Goal: Task Accomplishment & Management: Use online tool/utility

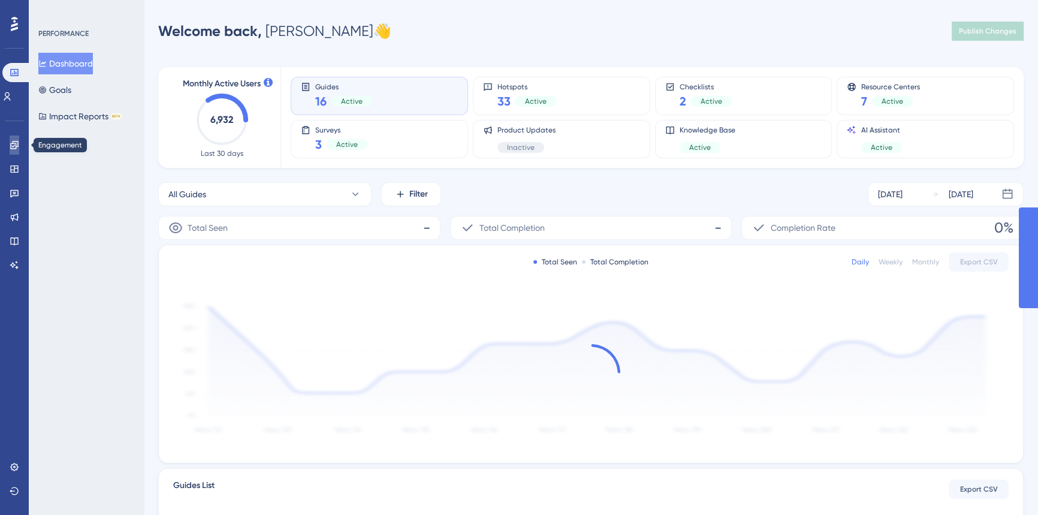
click at [10, 143] on icon at bounding box center [15, 145] width 10 height 10
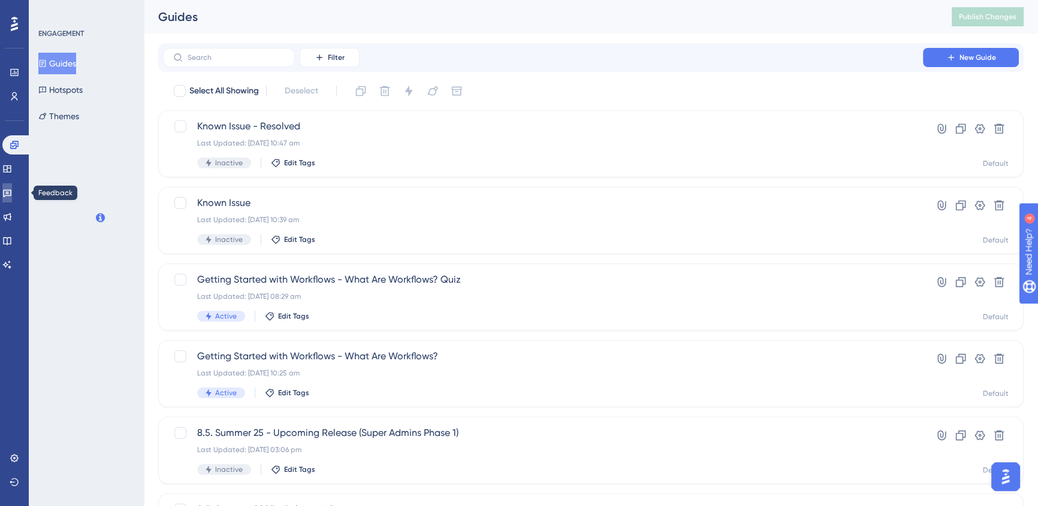
click at [12, 188] on icon at bounding box center [7, 193] width 10 height 10
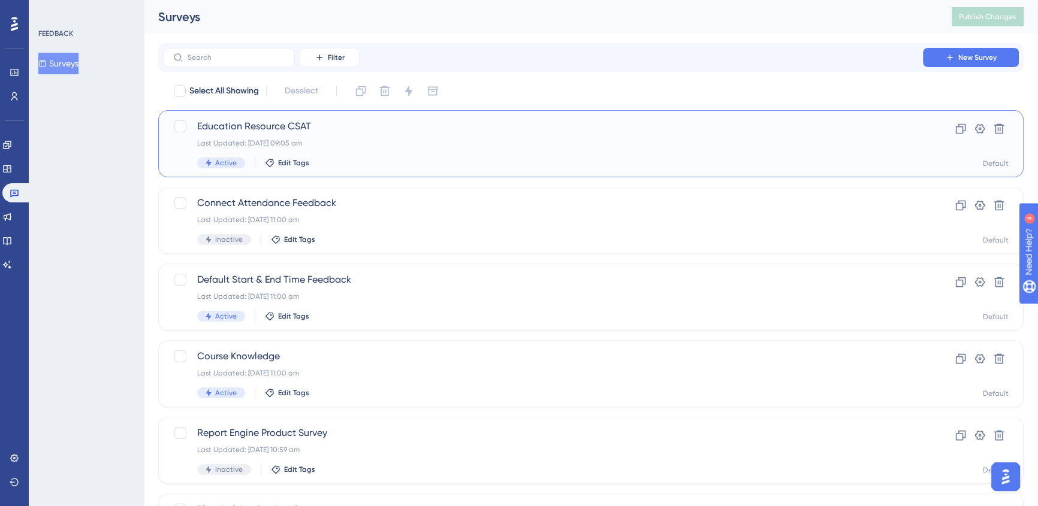
click at [434, 137] on div "Education Resource CSAT Last Updated: [DATE] 09:05 am Active Edit Tags" at bounding box center [542, 143] width 691 height 49
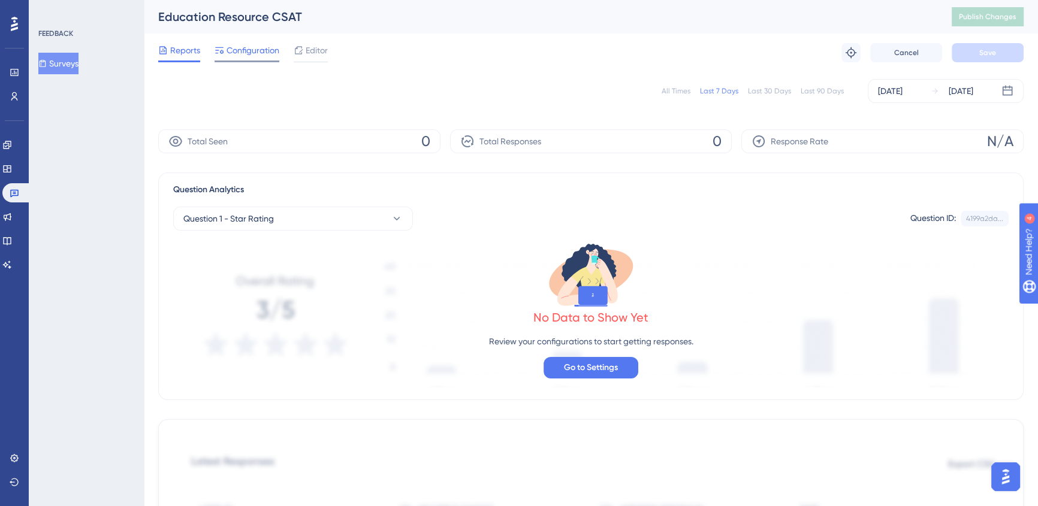
click at [252, 56] on span "Configuration" at bounding box center [252, 50] width 53 height 14
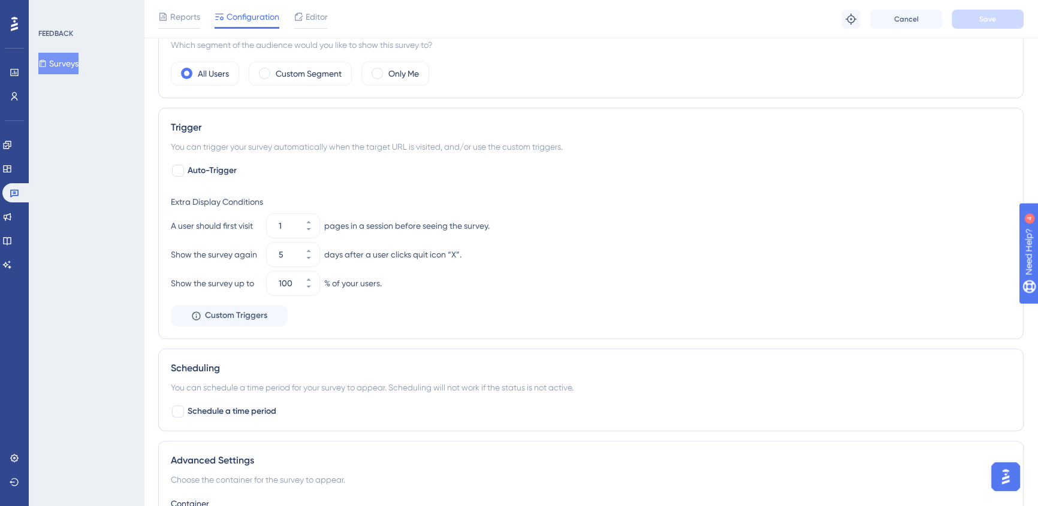
scroll to position [521, 0]
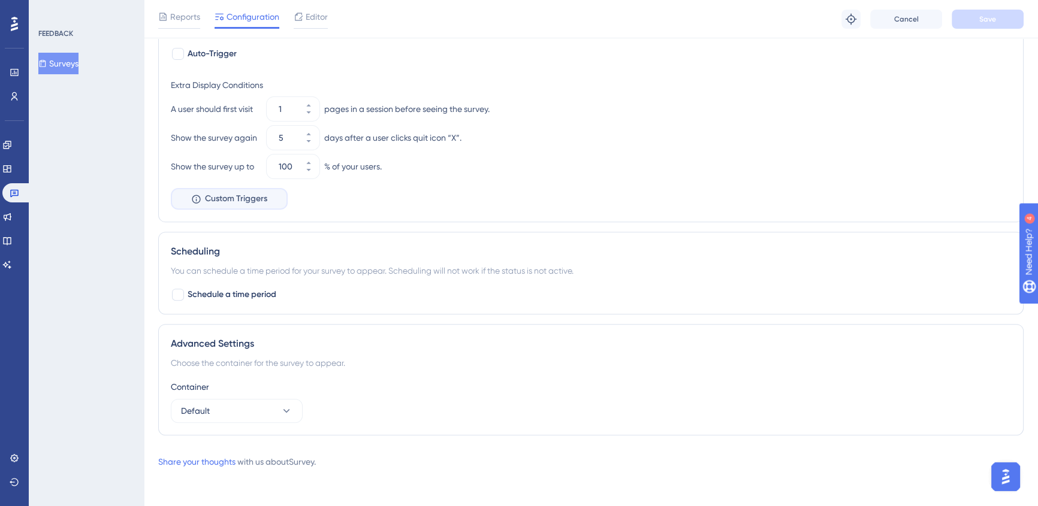
click at [251, 193] on span "Custom Triggers" at bounding box center [236, 199] width 62 height 14
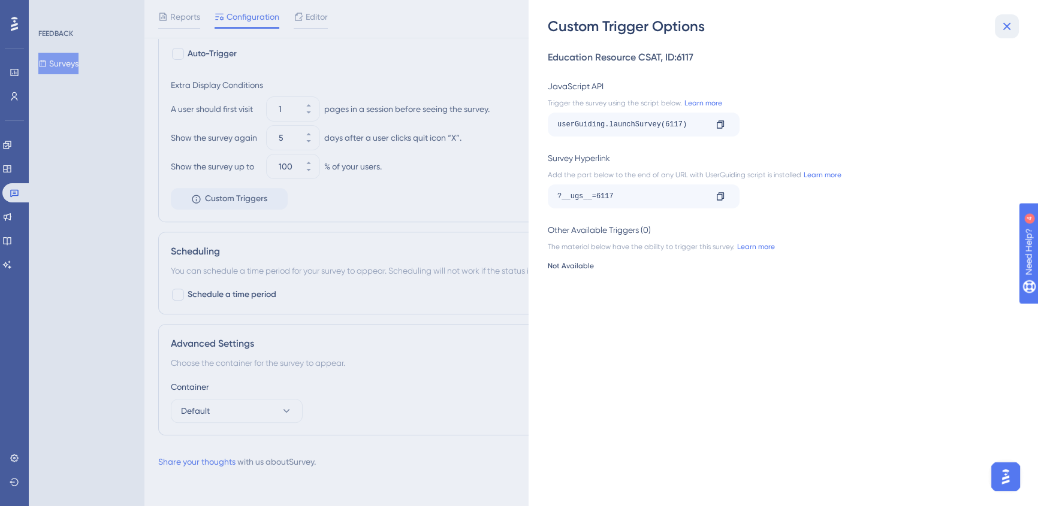
click at [1009, 32] on icon at bounding box center [1006, 26] width 14 height 14
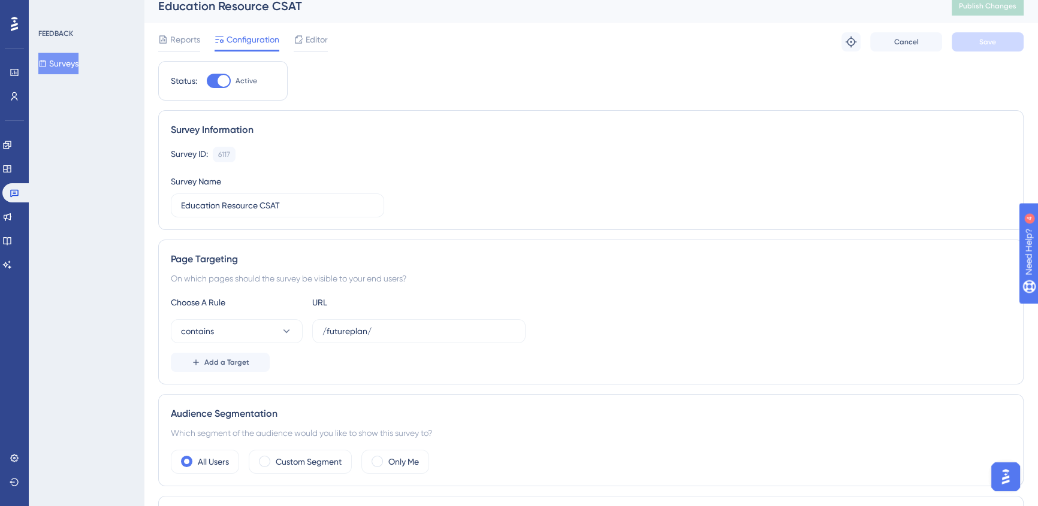
scroll to position [0, 0]
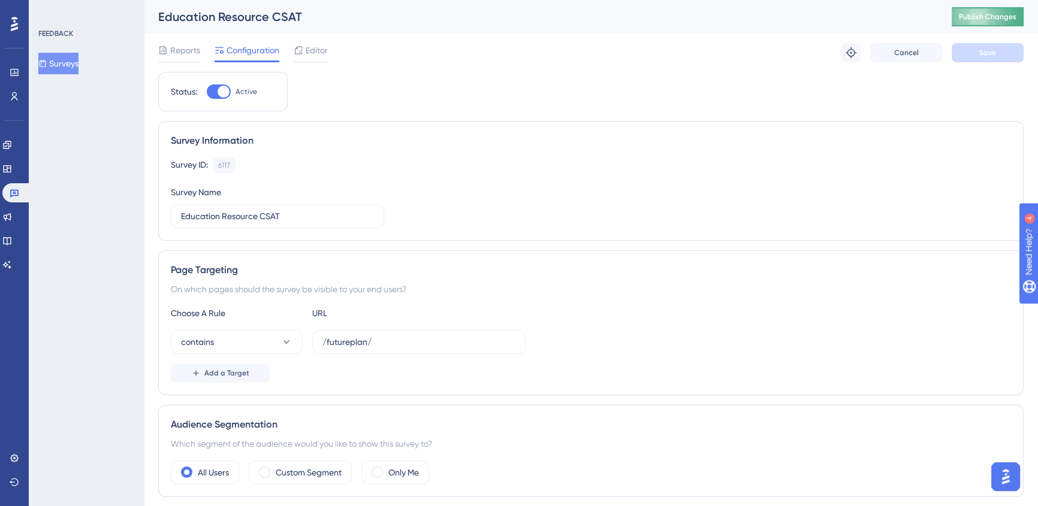
click at [981, 22] on button "Publish Changes" at bounding box center [987, 16] width 72 height 19
click at [961, 14] on button "Publish Changes" at bounding box center [987, 16] width 72 height 19
click at [164, 51] on icon at bounding box center [163, 51] width 10 height 10
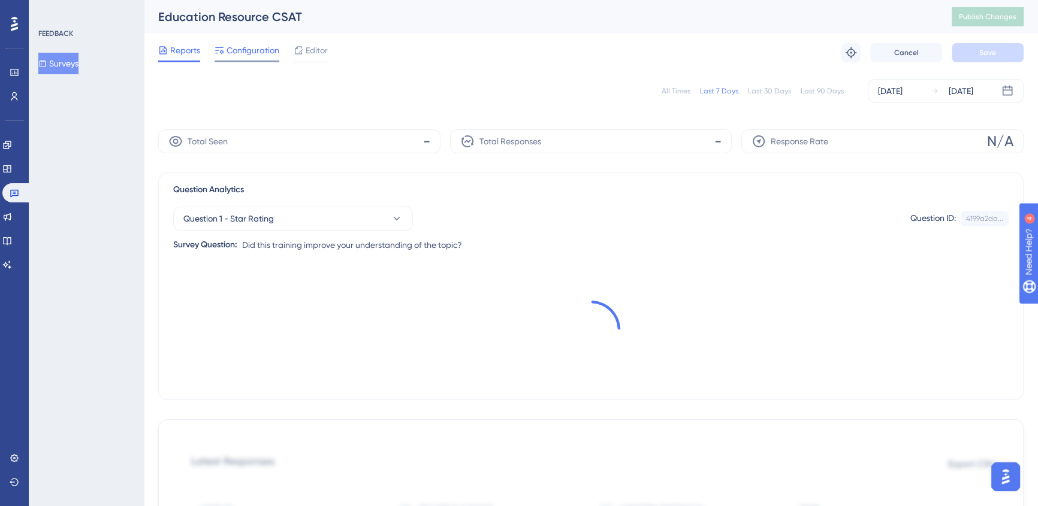
click at [264, 50] on span "Configuration" at bounding box center [252, 50] width 53 height 14
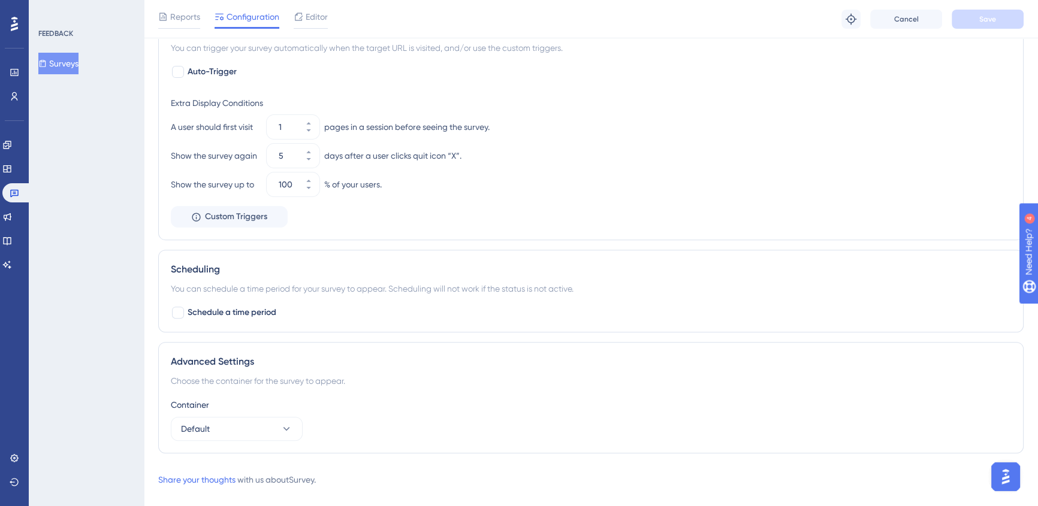
scroll to position [521, 0]
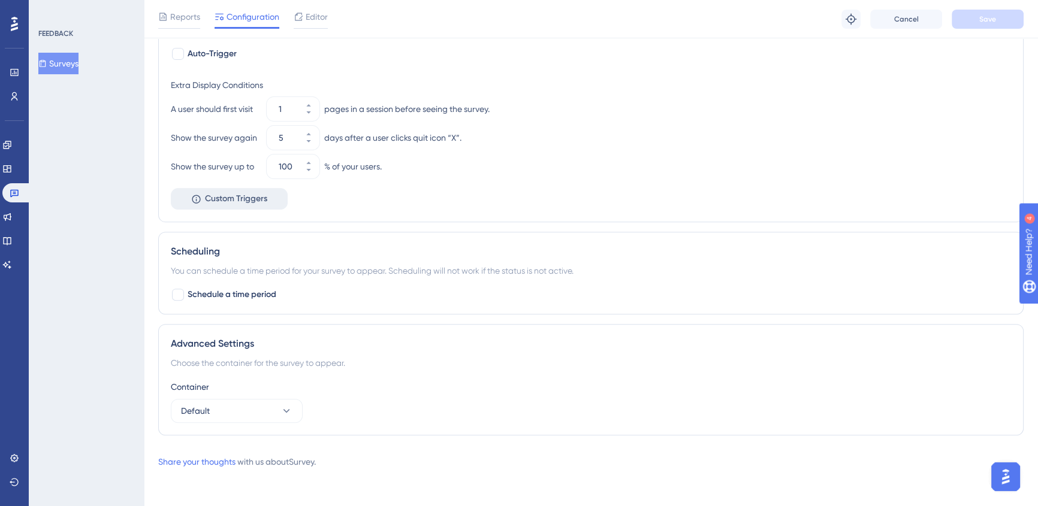
click at [210, 198] on span "Custom Triggers" at bounding box center [236, 199] width 62 height 14
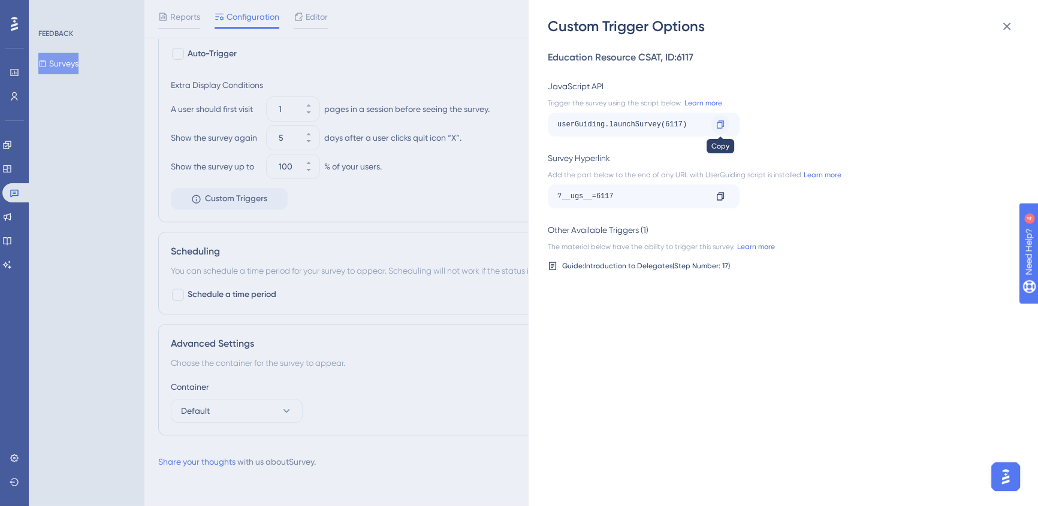
click at [723, 123] on icon at bounding box center [719, 124] width 7 height 8
click at [1005, 23] on icon at bounding box center [1006, 26] width 14 height 14
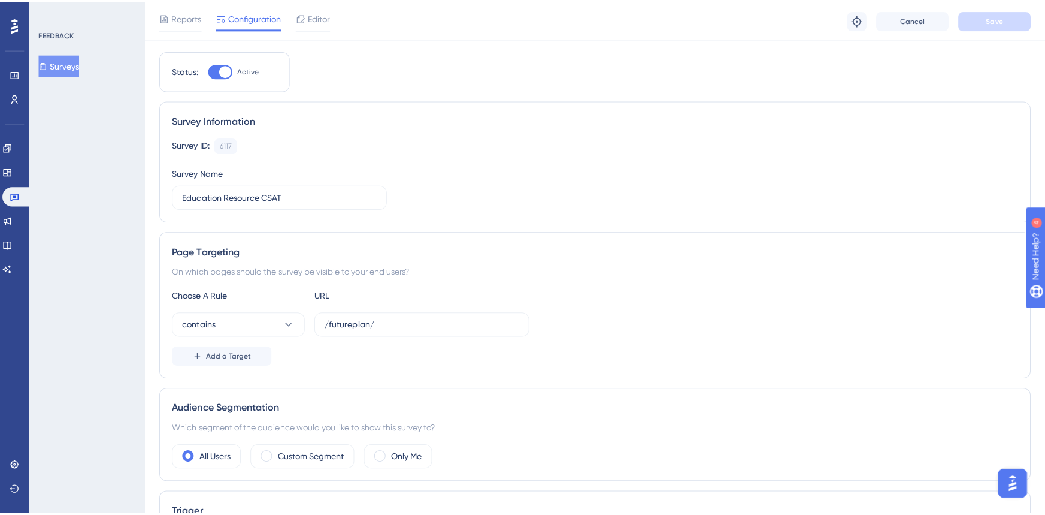
scroll to position [0, 0]
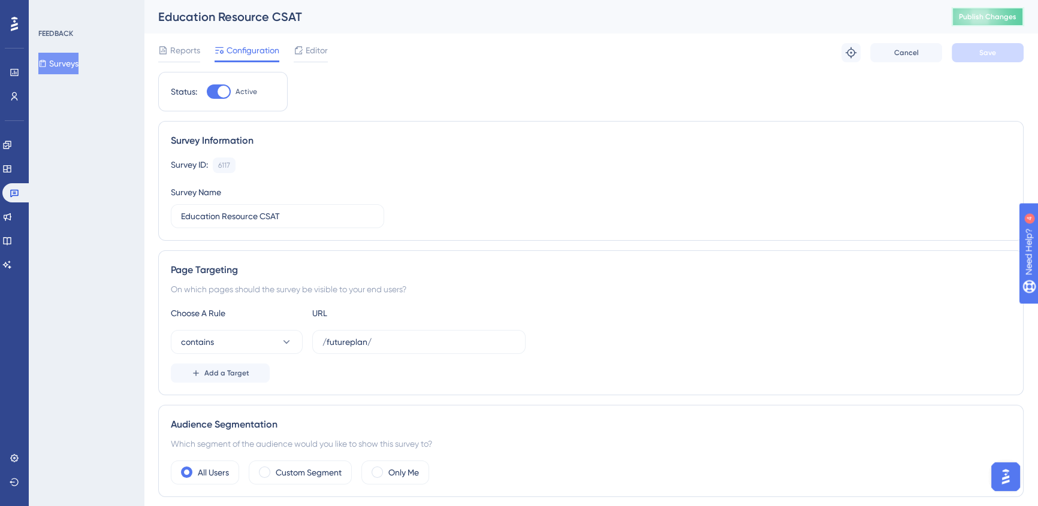
click at [964, 15] on button "Publish Changes" at bounding box center [987, 16] width 72 height 19
click at [313, 58] on div "Editor" at bounding box center [311, 52] width 34 height 19
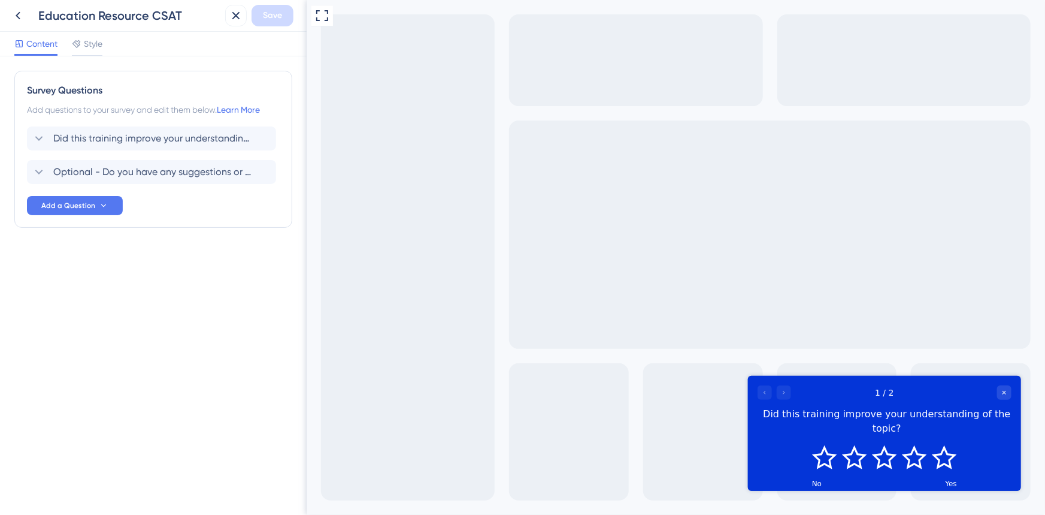
click at [90, 46] on span "Style" at bounding box center [93, 44] width 19 height 14
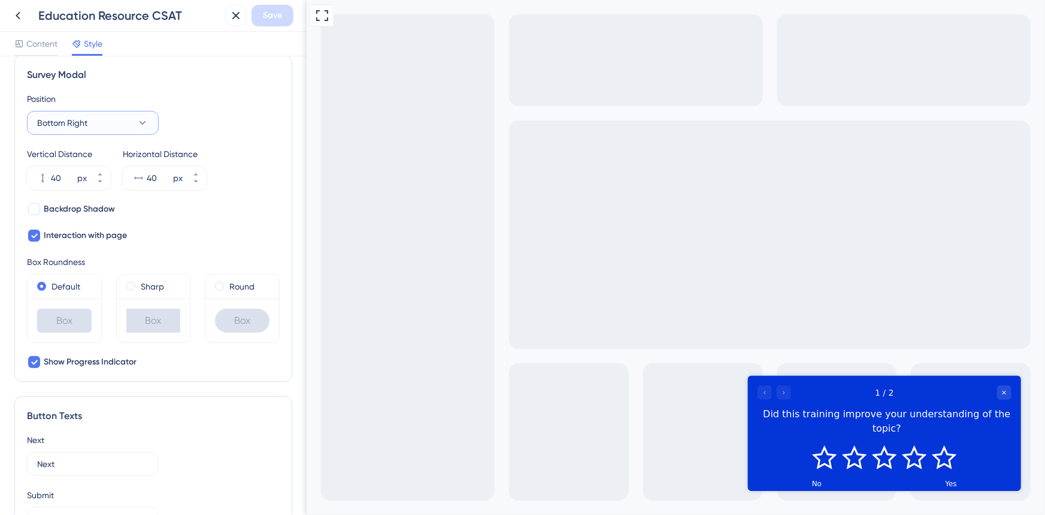
click at [85, 125] on span "Bottom Right" at bounding box center [62, 123] width 50 height 14
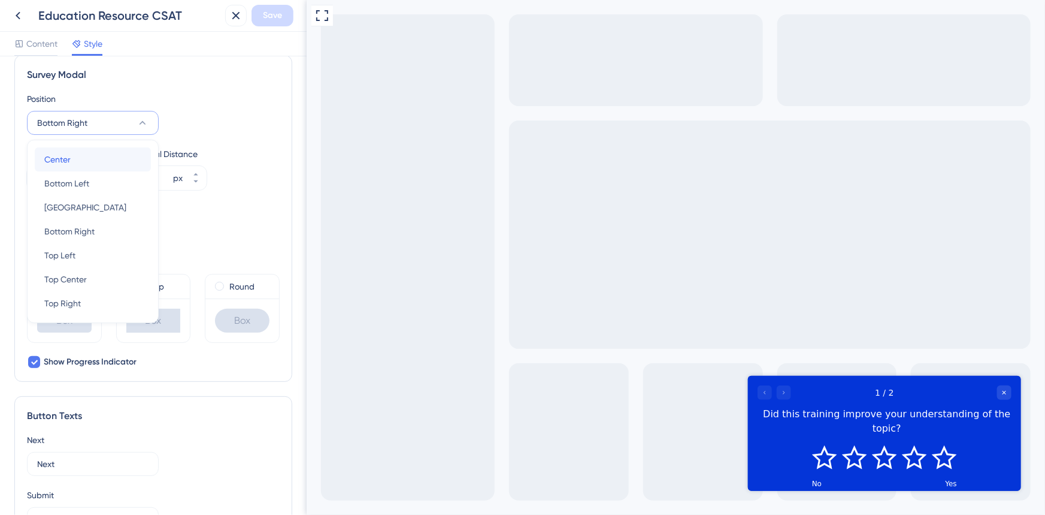
click at [84, 167] on div "Center Center" at bounding box center [92, 159] width 97 height 24
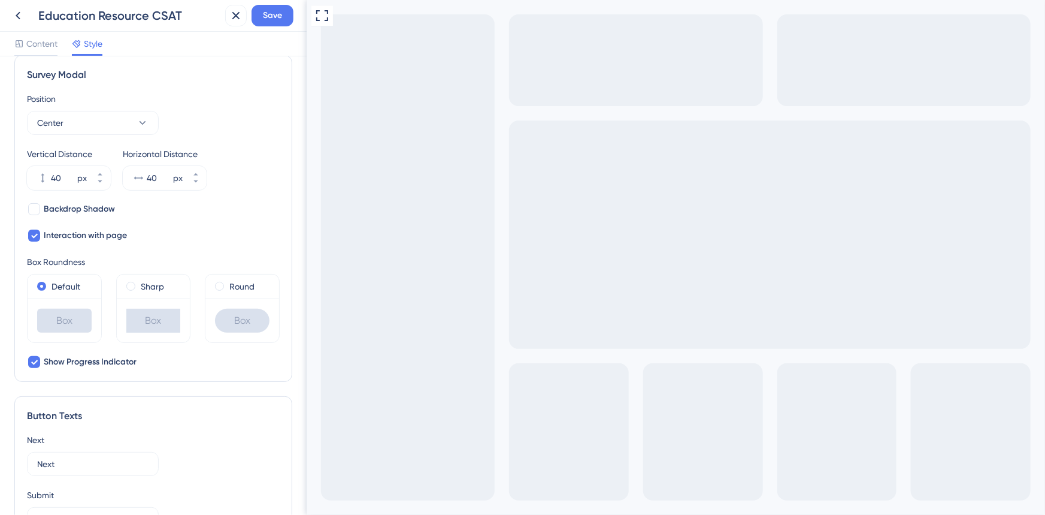
scroll to position [108, 0]
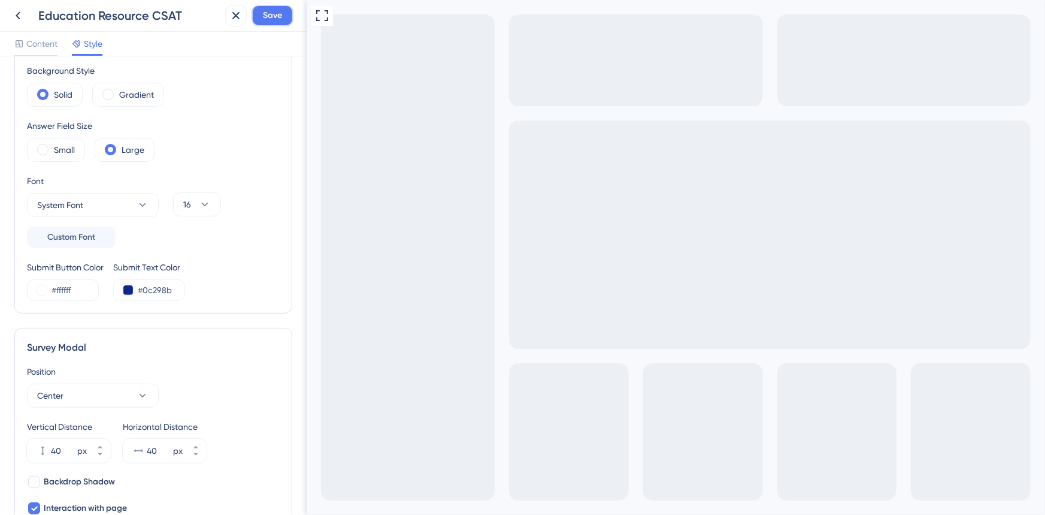
click at [285, 16] on button "Save" at bounding box center [273, 16] width 42 height 22
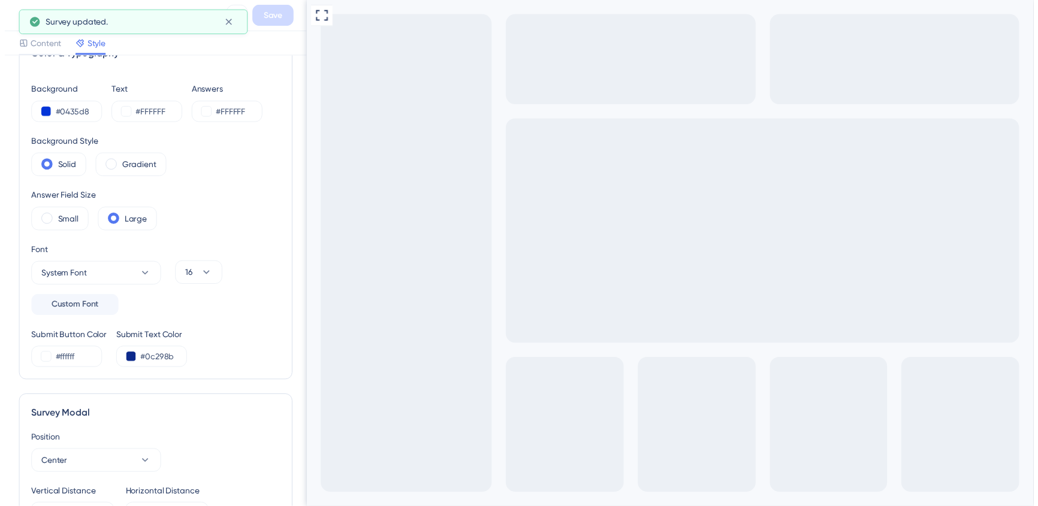
scroll to position [0, 0]
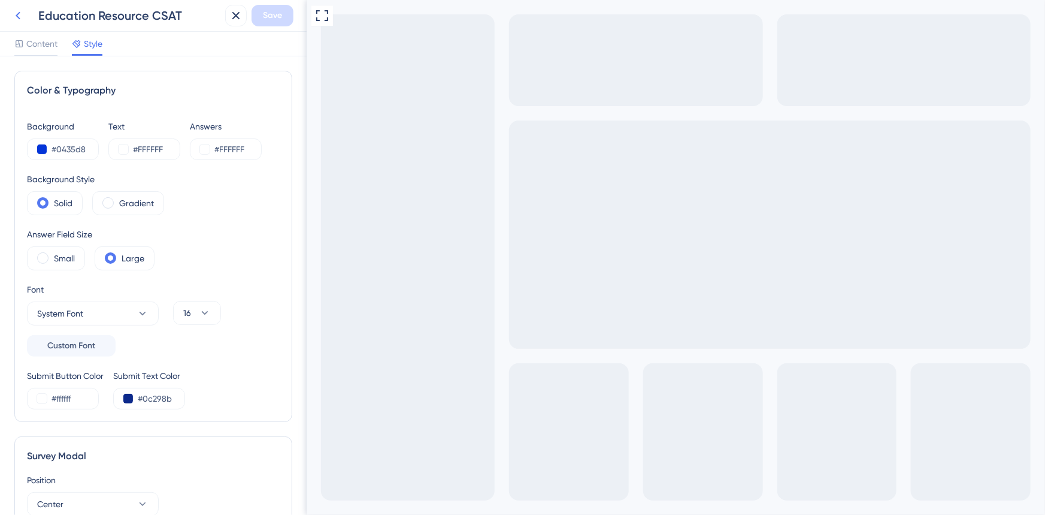
click at [24, 17] on icon at bounding box center [18, 15] width 14 height 14
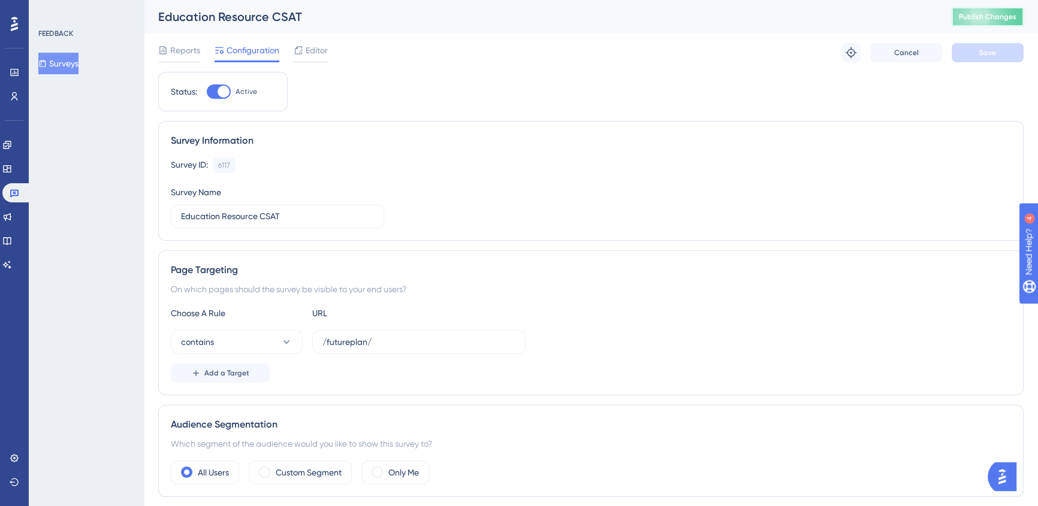
click at [996, 16] on span "Publish Changes" at bounding box center [988, 17] width 58 height 10
click at [319, 46] on span "Editor" at bounding box center [317, 50] width 22 height 14
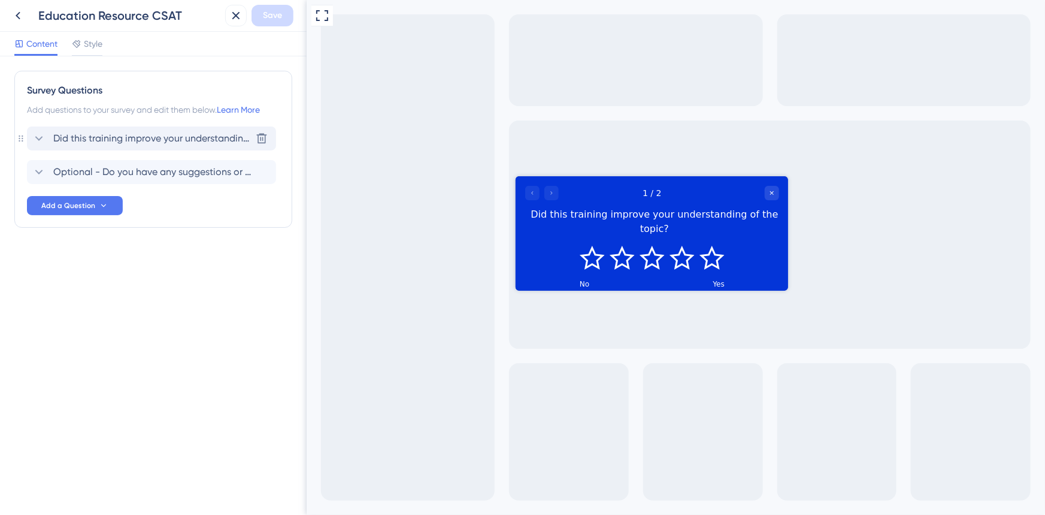
click at [127, 133] on span "Did this training improve your understanding of the topic?" at bounding box center [152, 138] width 198 height 14
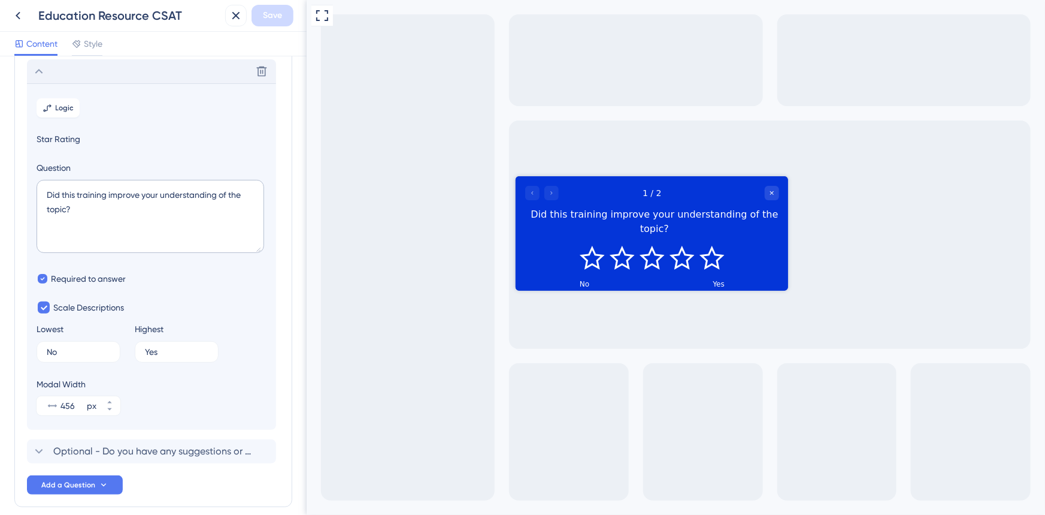
scroll to position [70, 0]
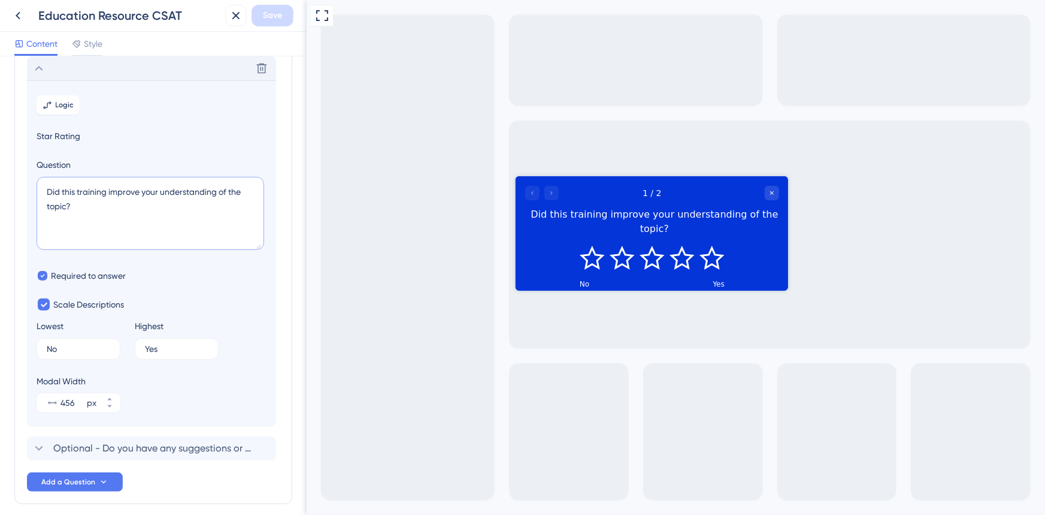
drag, startPoint x: 131, startPoint y: 210, endPoint x: 116, endPoint y: 256, distance: 48.5
click at [131, 210] on textarea "Did this training improve your understanding of the topic?" at bounding box center [151, 213] width 228 height 73
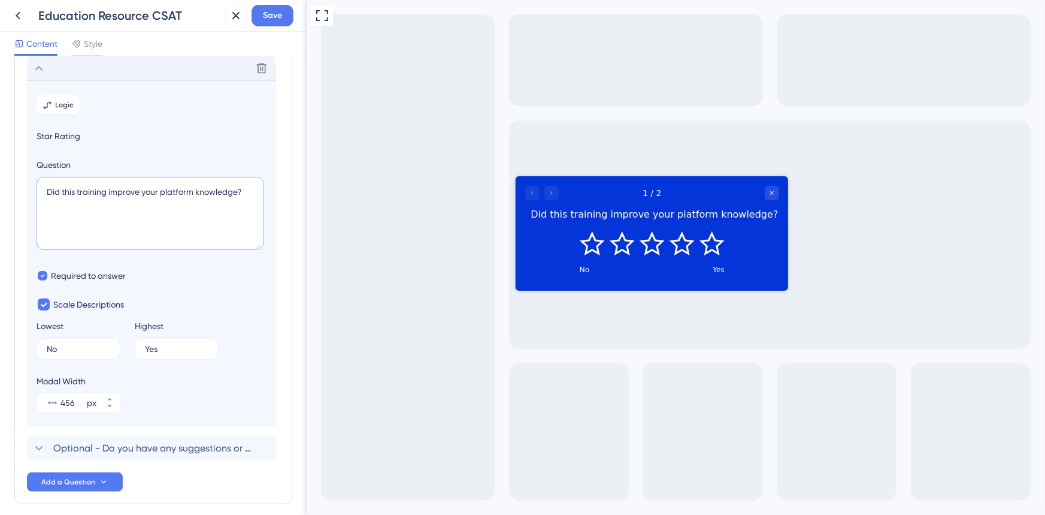
type textarea "Did this training improve your platform knowledge?"
click at [275, 279] on section "Logic Star Rating Question Did this training improve your platform knowledge? R…" at bounding box center [151, 253] width 249 height 346
click at [280, 22] on span "Save" at bounding box center [272, 15] width 19 height 14
click at [102, 446] on span "Optional - Do you have any suggestions or feedback for this training?" at bounding box center [152, 448] width 198 height 14
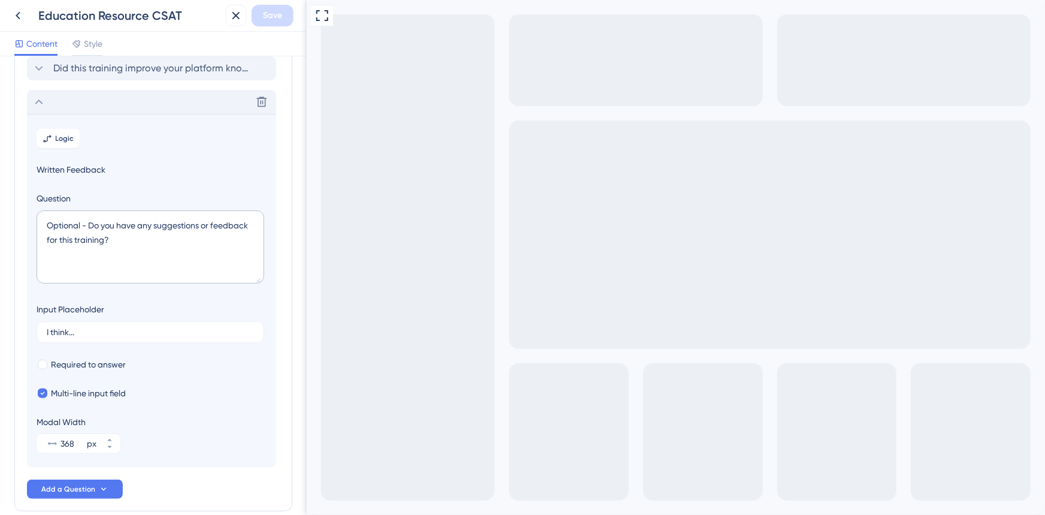
scroll to position [103, 0]
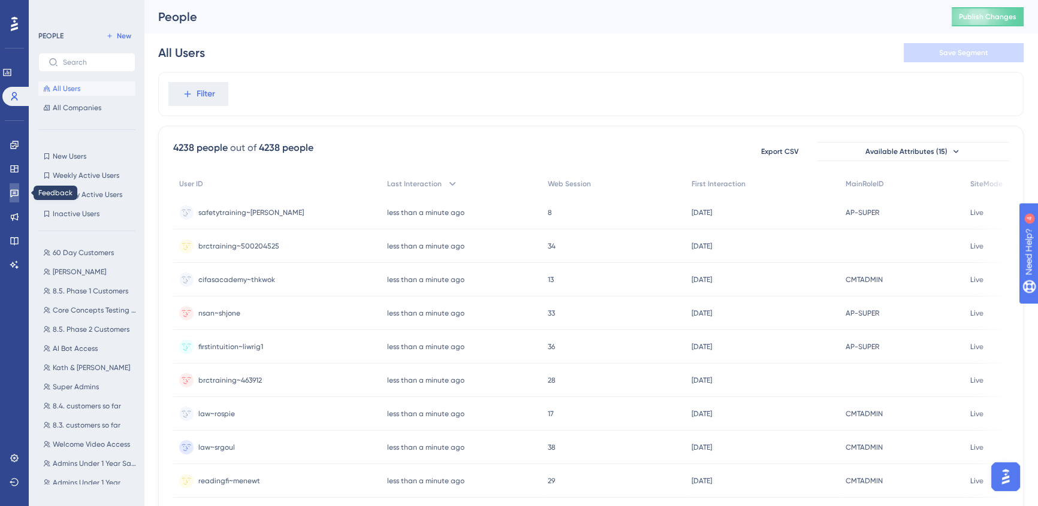
click at [13, 195] on icon at bounding box center [14, 194] width 8 height 8
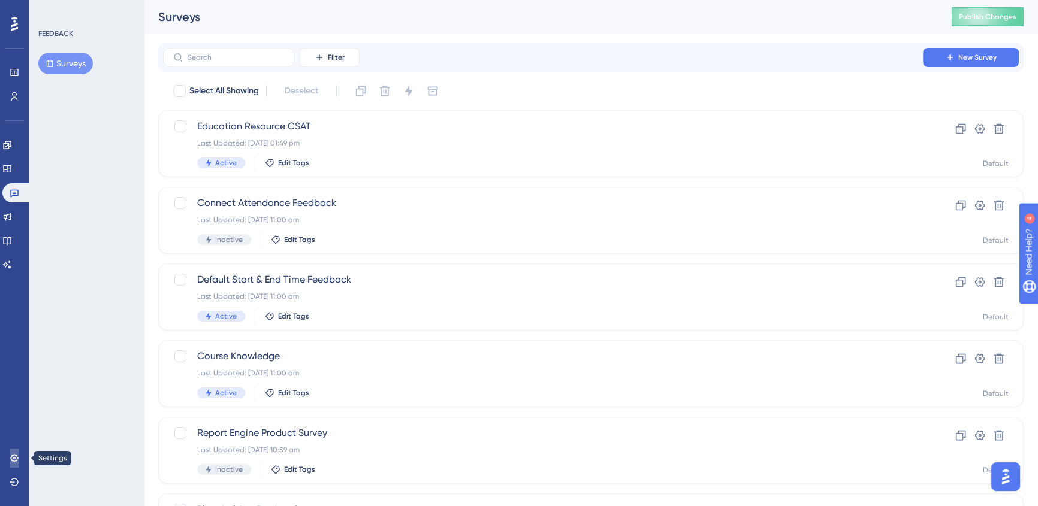
click at [12, 453] on link at bounding box center [15, 458] width 10 height 19
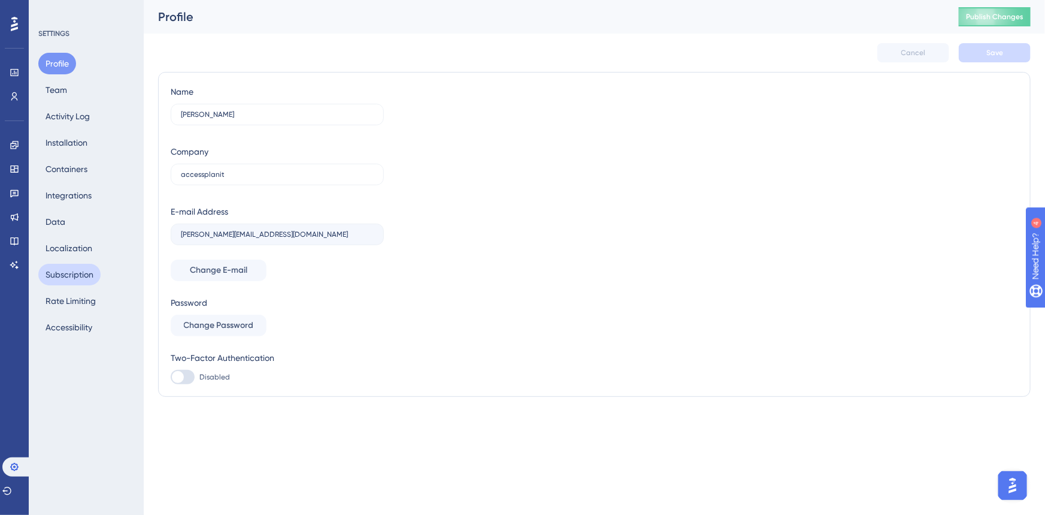
click at [69, 283] on button "Subscription" at bounding box center [69, 275] width 62 height 22
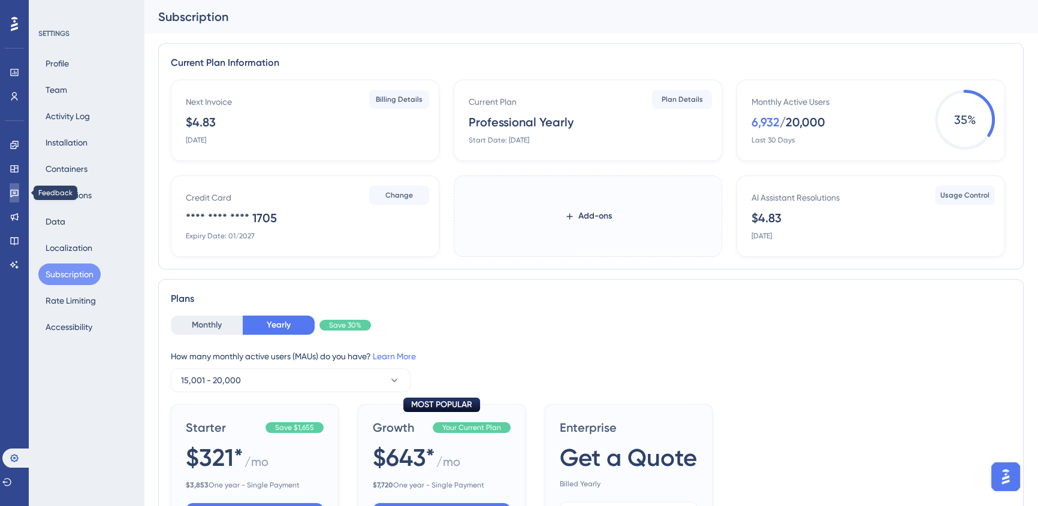
click at [13, 187] on link at bounding box center [15, 192] width 10 height 19
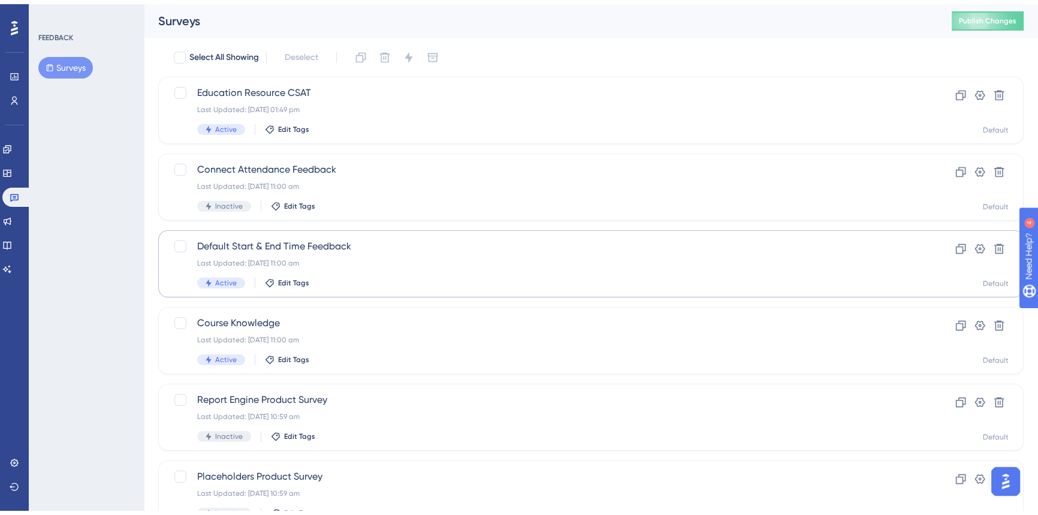
scroll to position [84, 0]
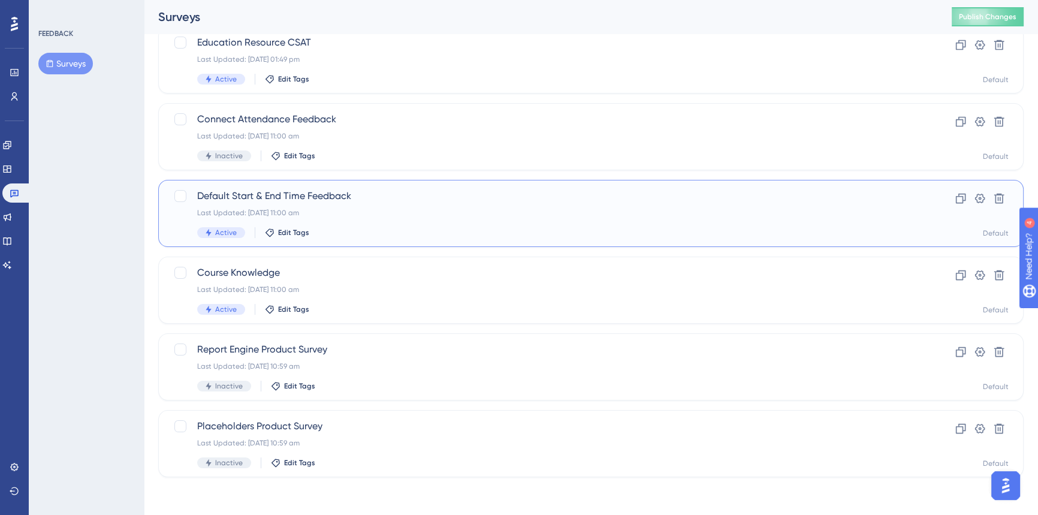
click at [803, 186] on div "Default Start & End Time Feedback Last Updated: [DATE] 11:00 am Active Edit Tag…" at bounding box center [590, 213] width 865 height 67
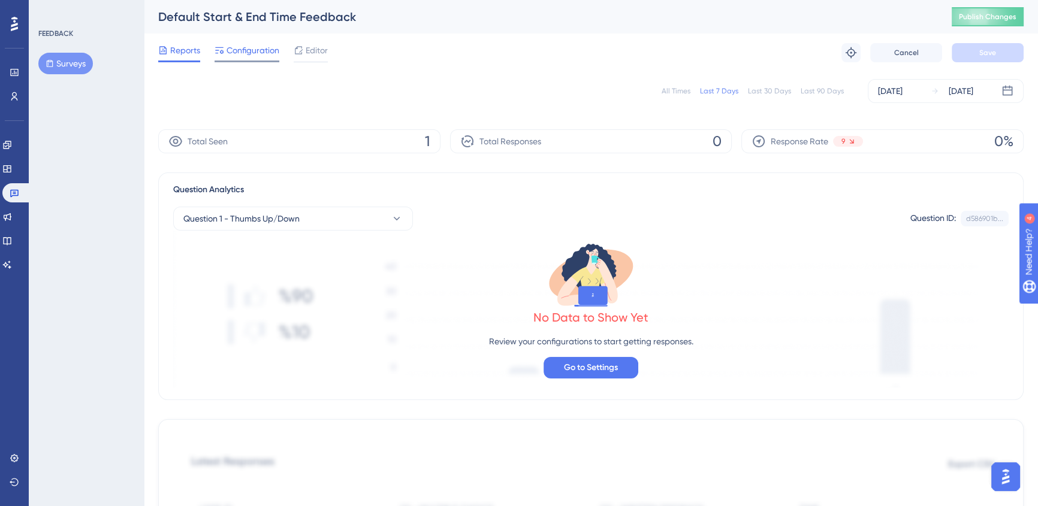
click at [230, 54] on span "Configuration" at bounding box center [252, 50] width 53 height 14
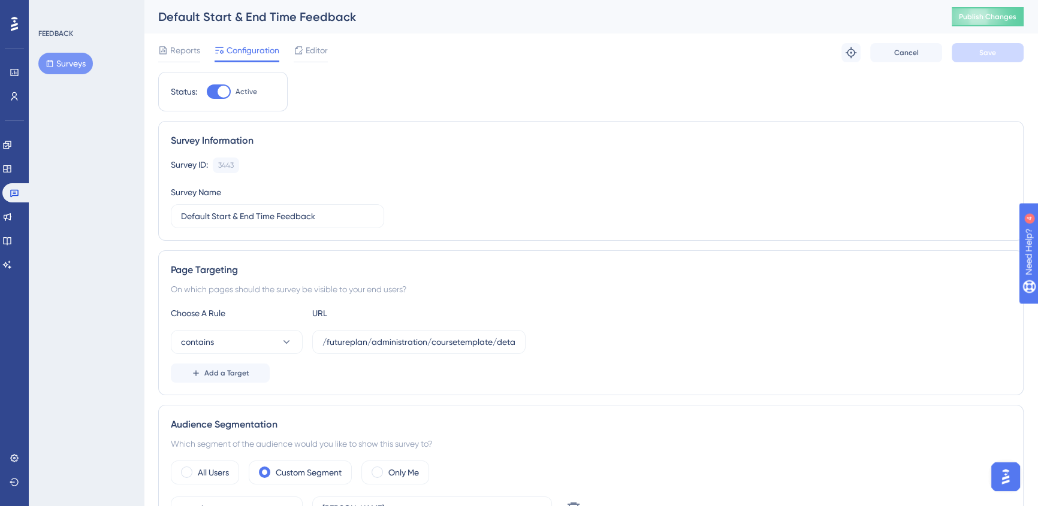
click at [220, 95] on div at bounding box center [223, 92] width 12 height 12
click at [207, 92] on input "Active" at bounding box center [206, 92] width 1 height 1
checkbox input "false"
click at [970, 46] on button "Save" at bounding box center [987, 52] width 72 height 19
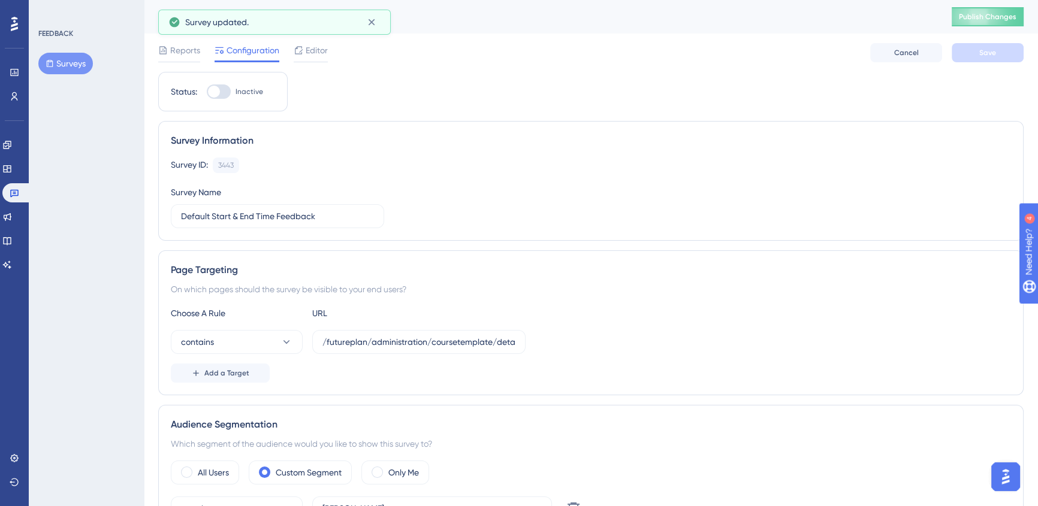
click at [71, 70] on button "Surveys" at bounding box center [65, 64] width 55 height 22
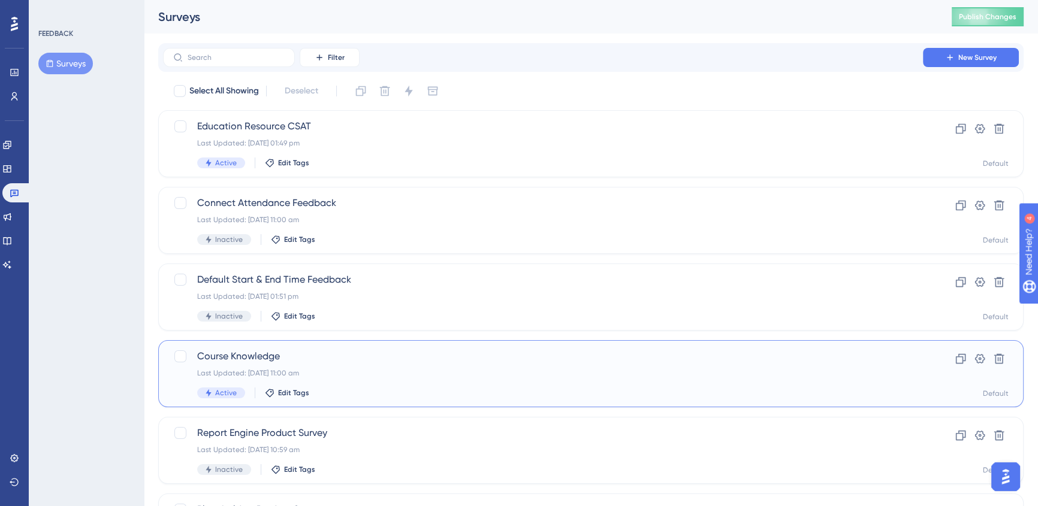
click at [402, 353] on span "Course Knowledge" at bounding box center [542, 356] width 691 height 14
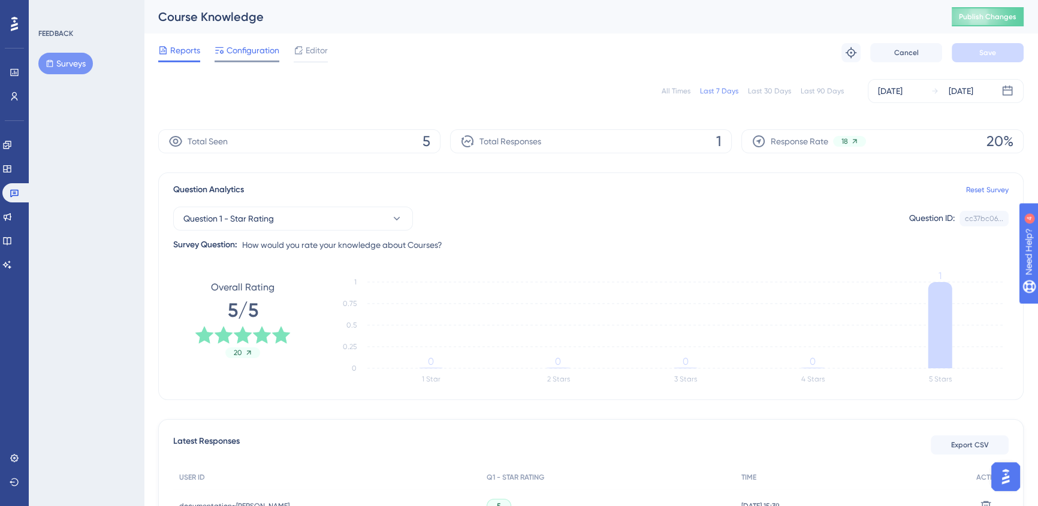
click at [233, 53] on span "Configuration" at bounding box center [252, 50] width 53 height 14
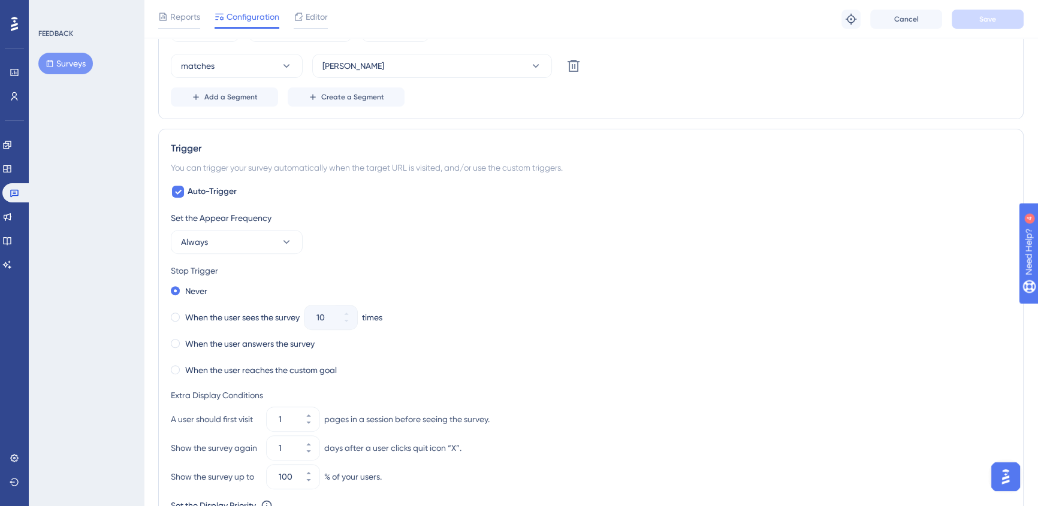
scroll to position [653, 0]
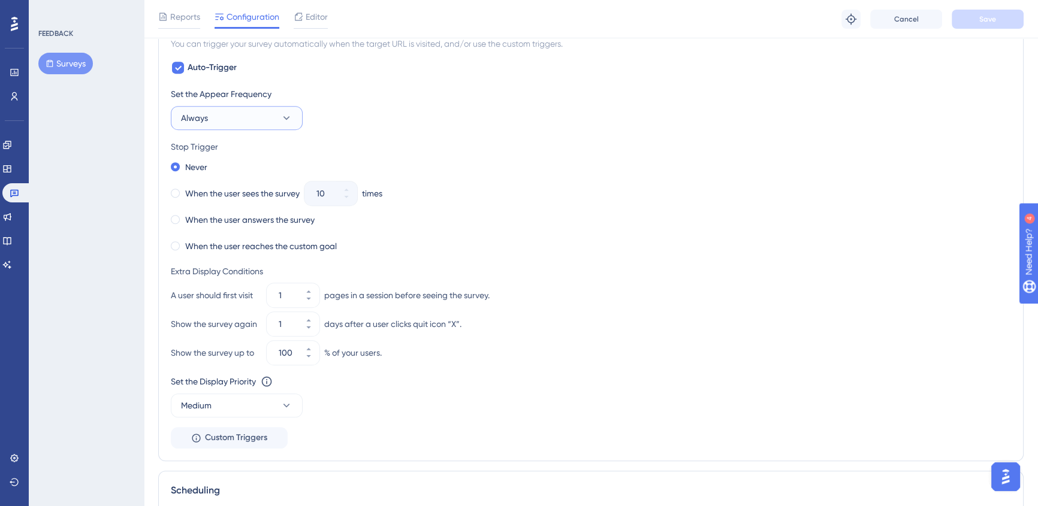
click at [255, 113] on button "Always" at bounding box center [237, 118] width 132 height 24
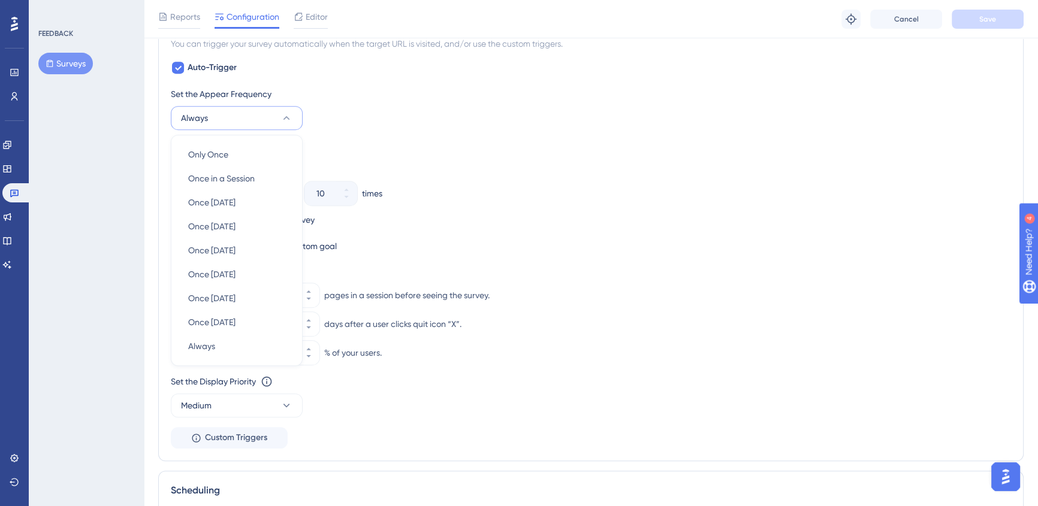
scroll to position [649, 0]
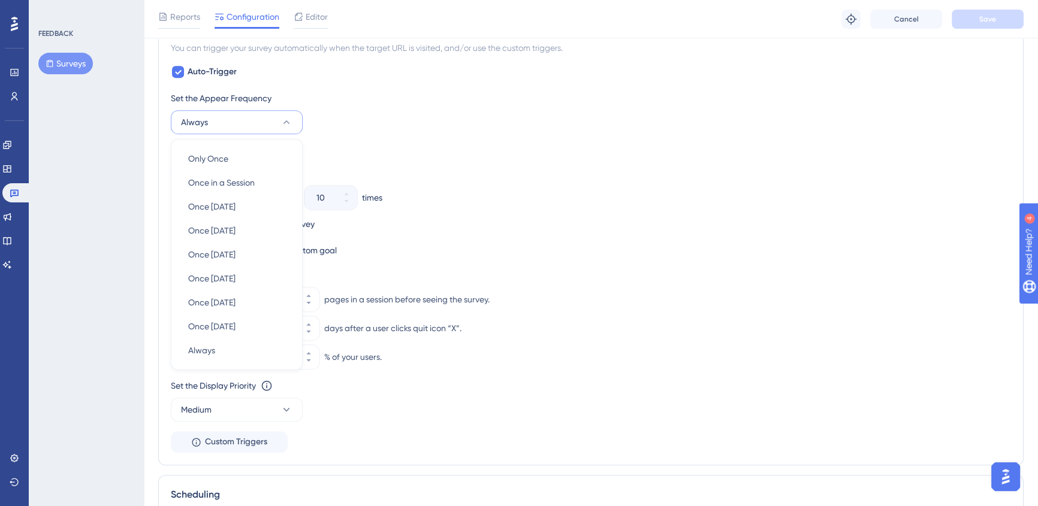
click at [655, 217] on div "When the user answers the survey" at bounding box center [591, 224] width 840 height 17
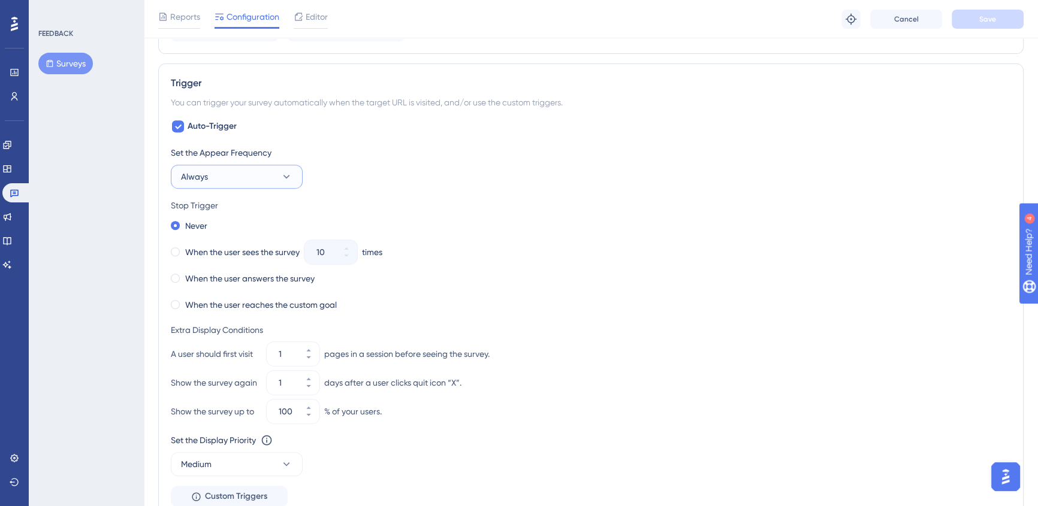
click at [245, 176] on button "Always" at bounding box center [237, 177] width 132 height 24
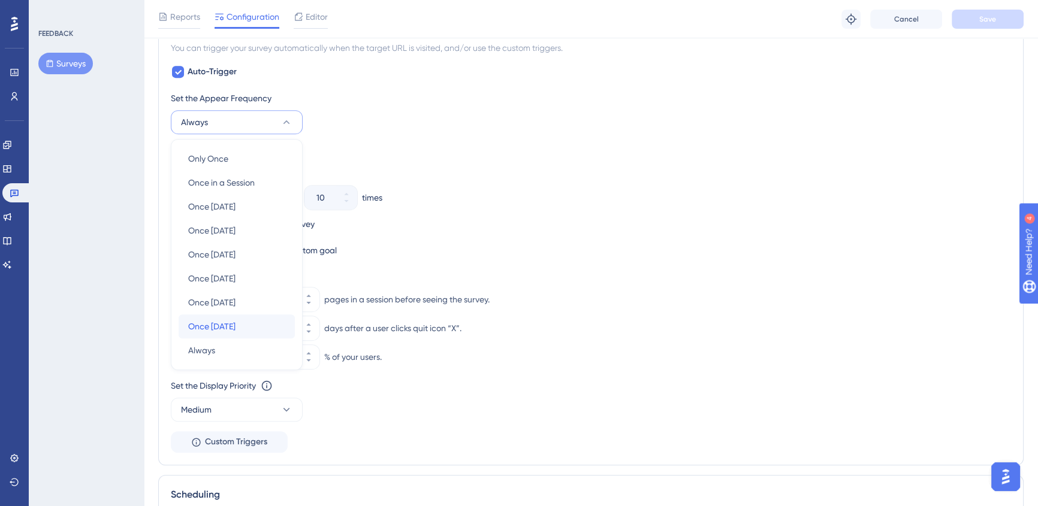
click at [235, 330] on span "Once [DATE]" at bounding box center [211, 326] width 47 height 14
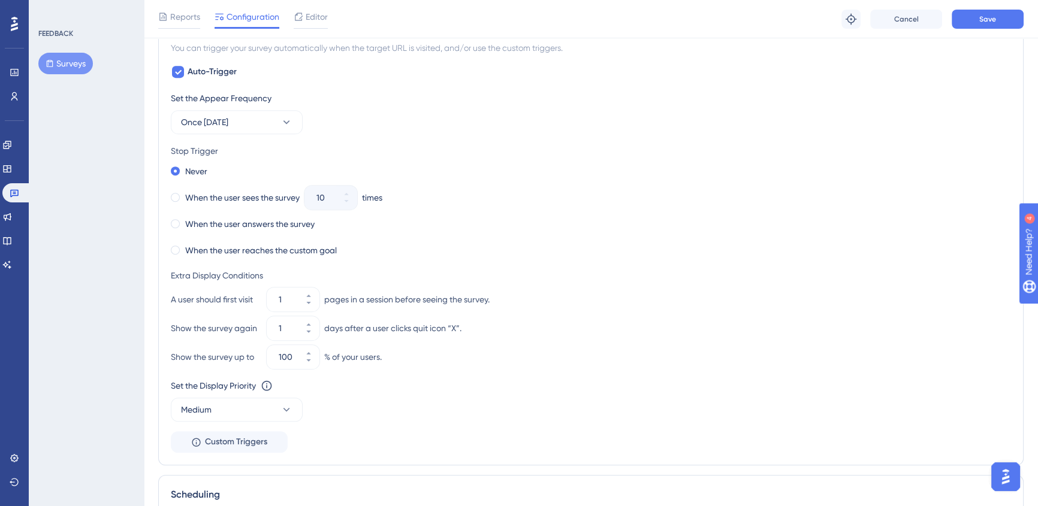
click at [576, 196] on div "When the user sees the survey 10 times" at bounding box center [591, 197] width 840 height 17
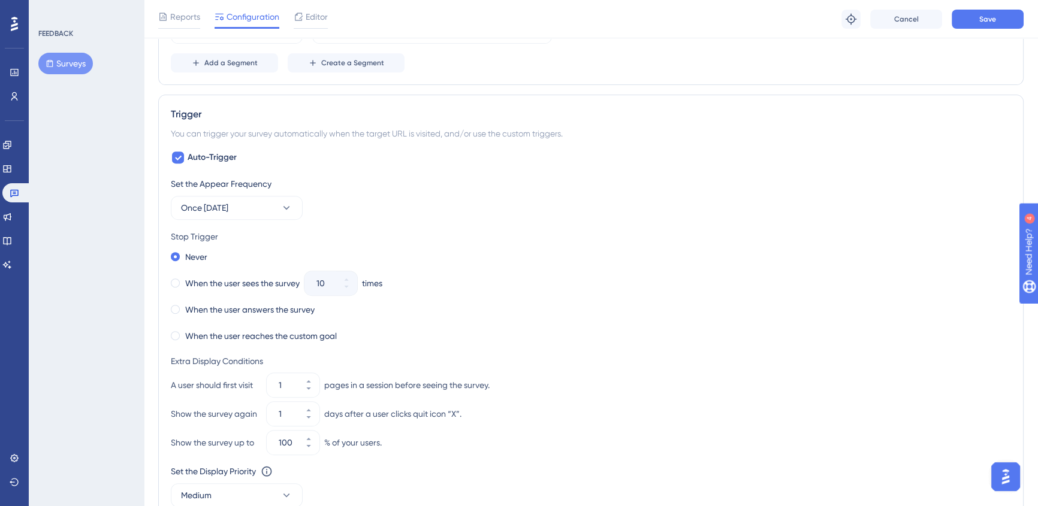
scroll to position [703, 0]
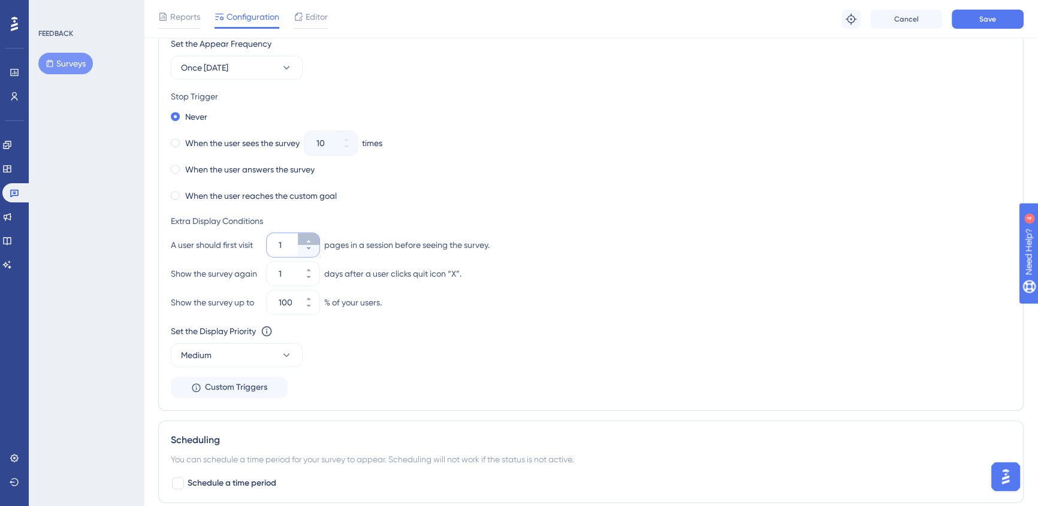
click at [309, 239] on icon at bounding box center [308, 241] width 7 height 7
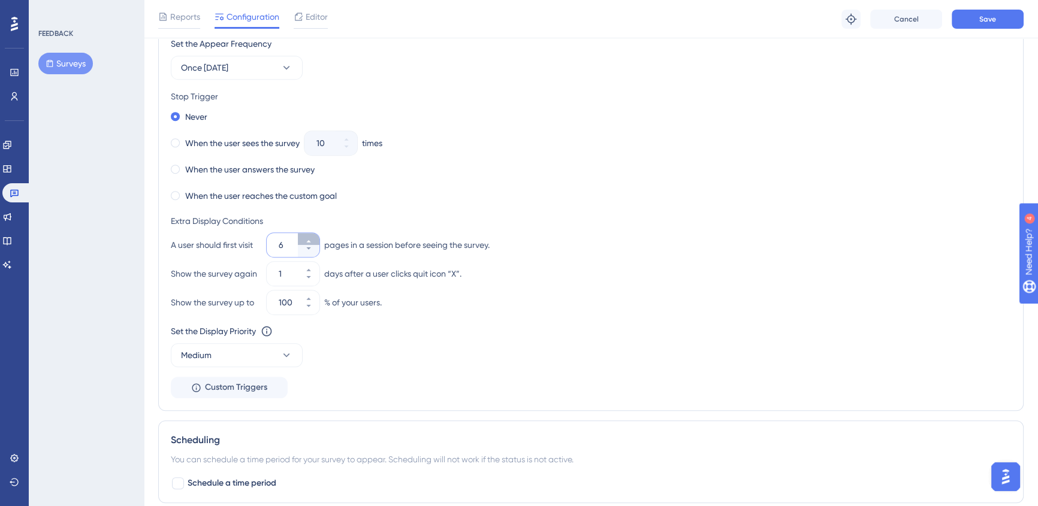
click at [309, 239] on icon at bounding box center [308, 241] width 7 height 7
click at [309, 253] on button "9" at bounding box center [309, 251] width 22 height 12
click at [309, 253] on button "8" at bounding box center [309, 251] width 22 height 12
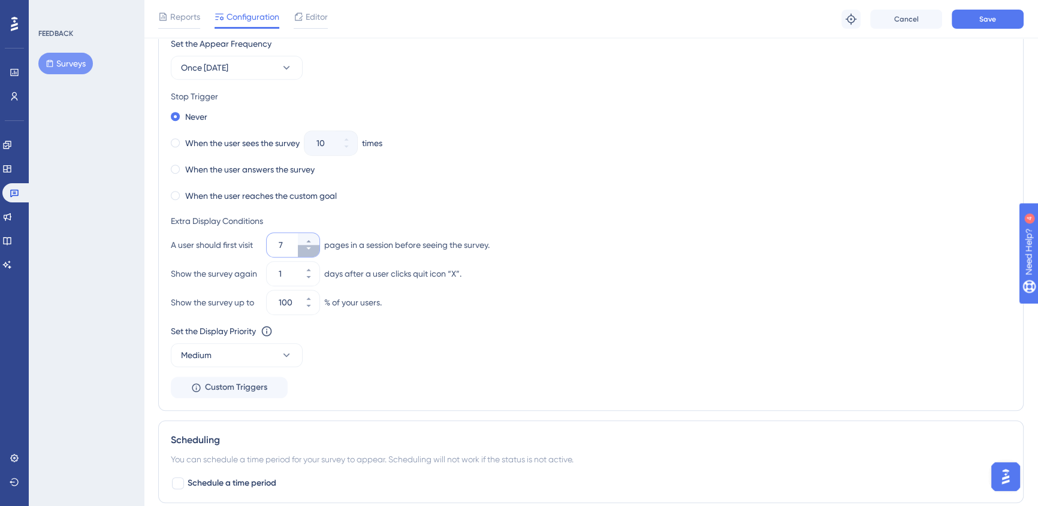
click at [309, 253] on button "7" at bounding box center [309, 251] width 22 height 12
click at [309, 253] on button "6" at bounding box center [309, 251] width 22 height 12
click at [758, 217] on div "Extra Display Conditions" at bounding box center [591, 221] width 840 height 14
click at [285, 353] on icon at bounding box center [286, 355] width 7 height 4
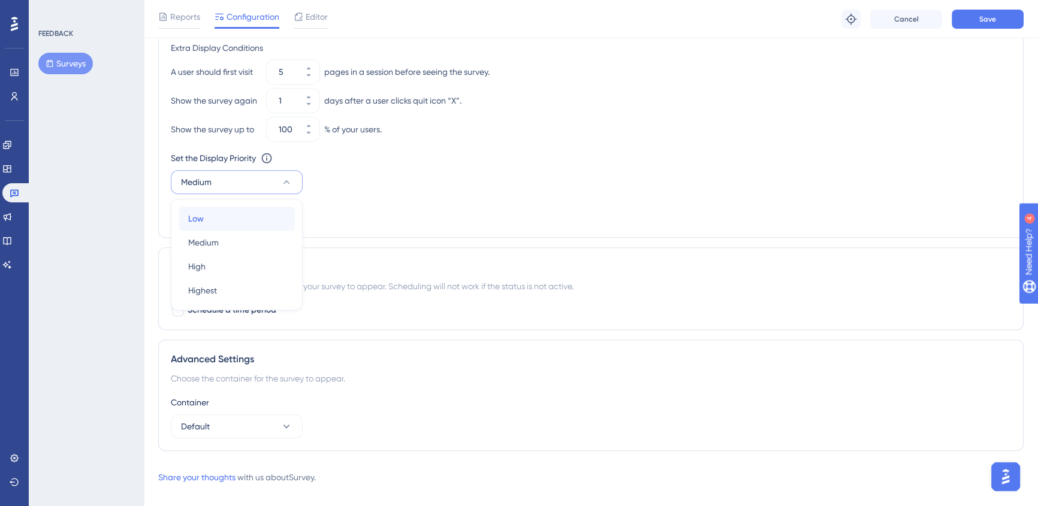
click at [233, 216] on div "Low Low" at bounding box center [236, 219] width 97 height 24
click at [687, 219] on div "Set the Appear Frequency Once [DATE] Stop Trigger Never When the user sees the …" at bounding box center [591, 44] width 840 height 362
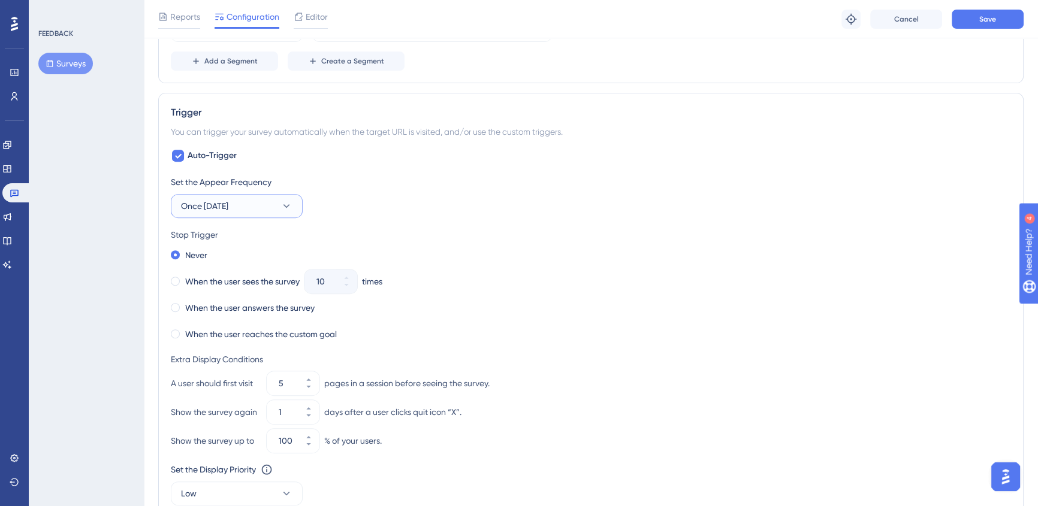
click at [271, 195] on button "Once [DATE]" at bounding box center [237, 206] width 132 height 24
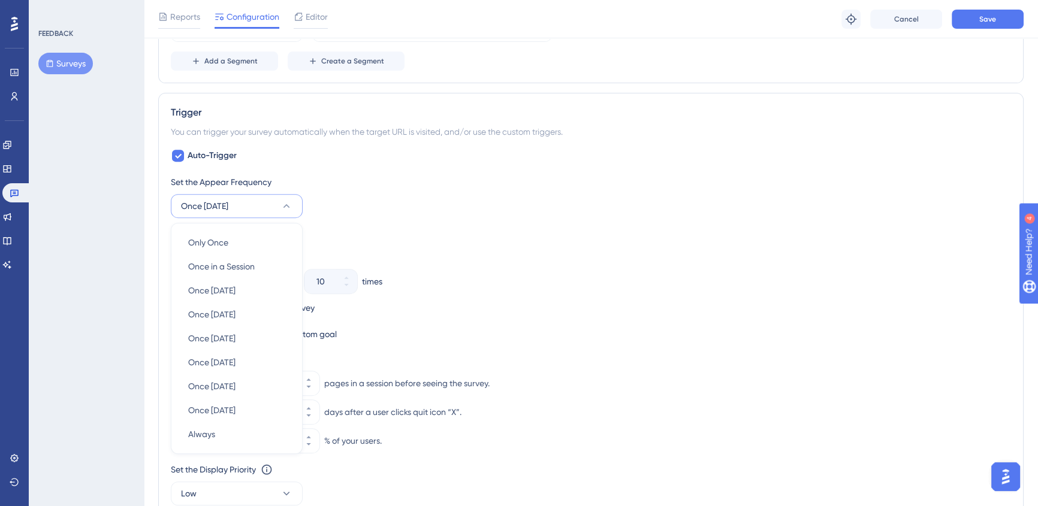
scroll to position [649, 0]
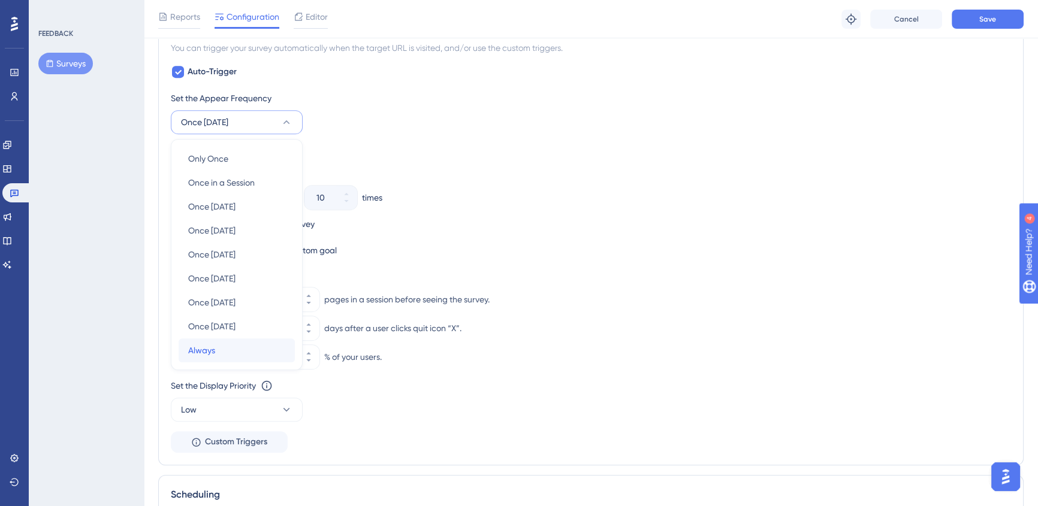
click at [198, 354] on span "Always" at bounding box center [201, 350] width 27 height 14
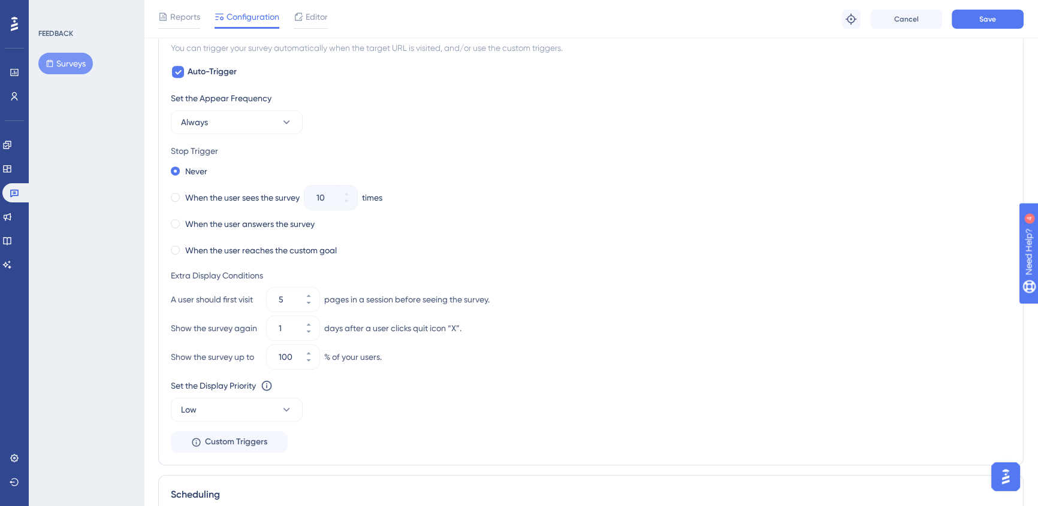
click at [751, 257] on div "When the user reaches the custom goal" at bounding box center [591, 250] width 840 height 17
click at [982, 23] on span "Save" at bounding box center [987, 19] width 17 height 10
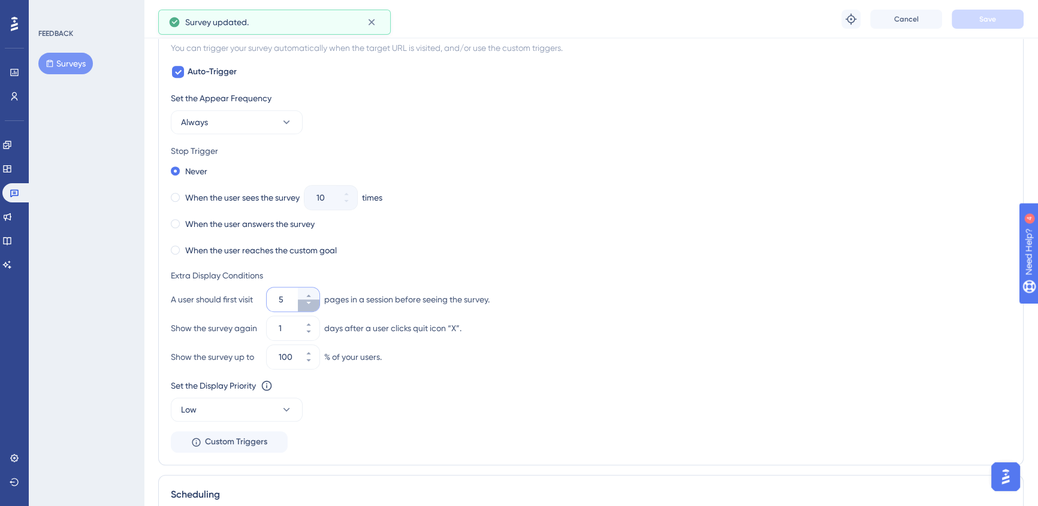
click at [313, 301] on button "5" at bounding box center [309, 306] width 22 height 12
click at [313, 301] on button "4" at bounding box center [309, 306] width 22 height 12
click at [313, 301] on button "3" at bounding box center [309, 306] width 22 height 12
click at [313, 301] on button "2" at bounding box center [309, 306] width 22 height 12
type input "1"
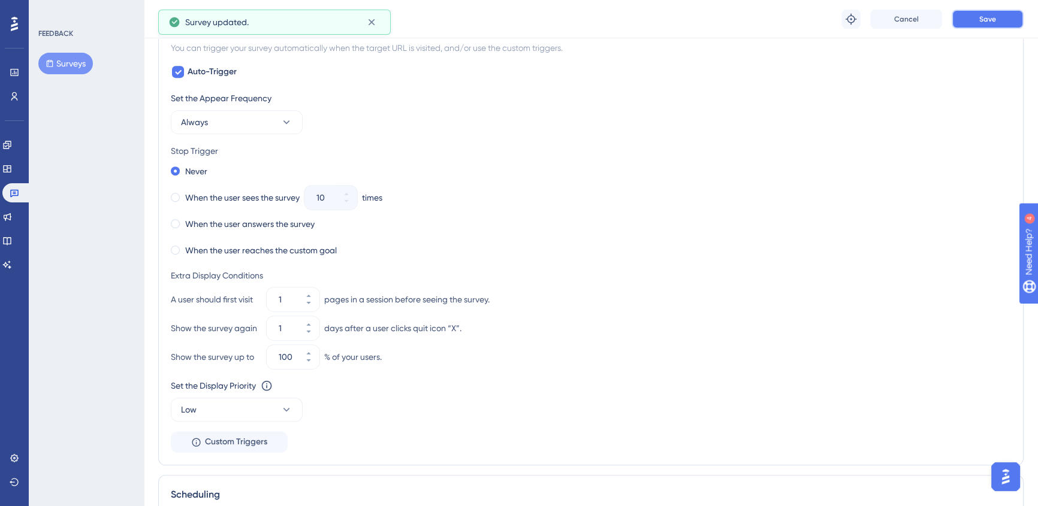
click at [978, 27] on button "Save" at bounding box center [987, 19] width 72 height 19
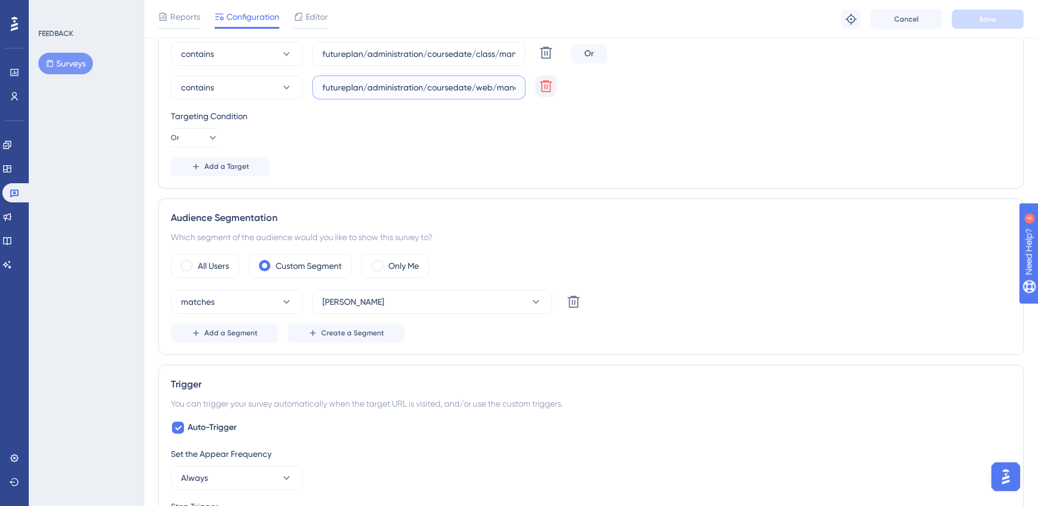
scroll to position [0, 33]
drag, startPoint x: 407, startPoint y: 80, endPoint x: 542, endPoint y: 89, distance: 134.5
click at [542, 89] on div "contains futureplan/administration/coursedate/web/manage.aspx Delete" at bounding box center [368, 87] width 395 height 24
click at [727, 176] on div "Page Targeting On which pages should the survey be visible to your end users? C…" at bounding box center [590, 75] width 865 height 226
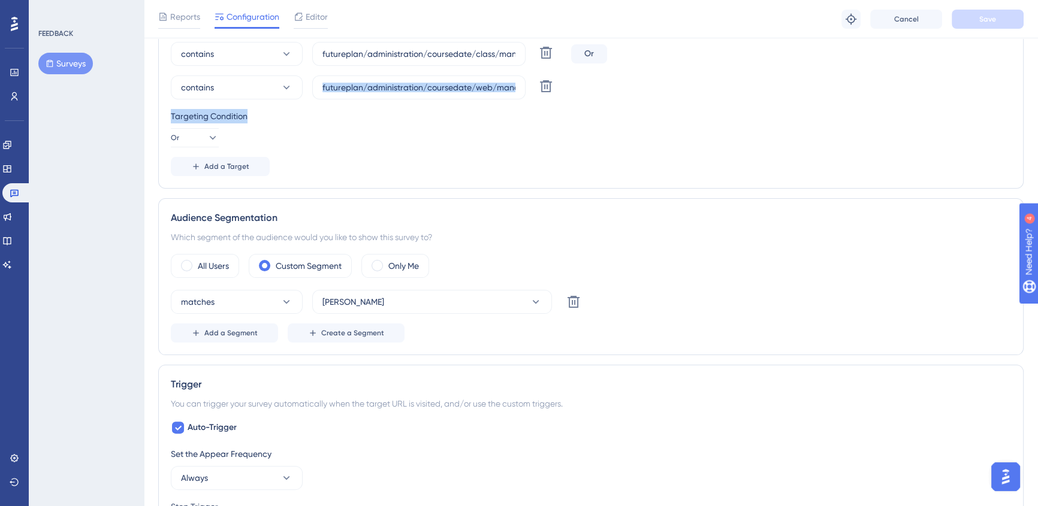
drag, startPoint x: 419, startPoint y: 95, endPoint x: 622, endPoint y: 121, distance: 204.8
click at [622, 121] on div "Choose A Rule URL contains futureplan/administration/coursedate/class/manage.as…" at bounding box center [591, 97] width 840 height 158
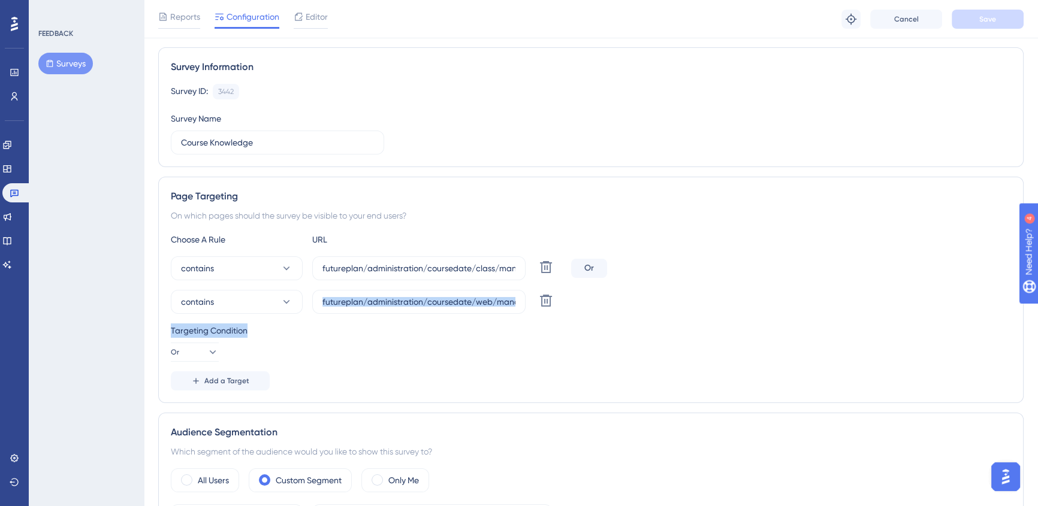
scroll to position [20, 0]
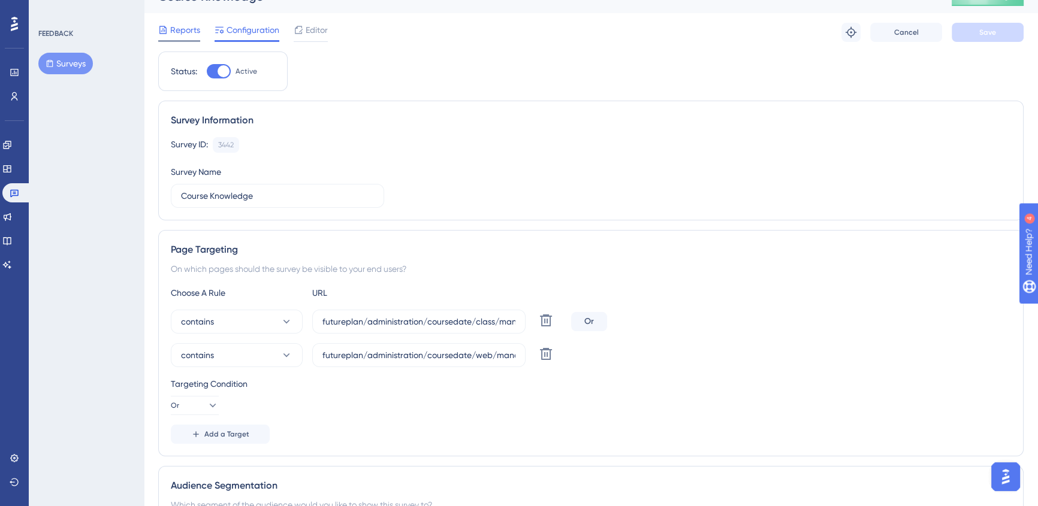
click at [180, 28] on span "Reports" at bounding box center [185, 30] width 30 height 14
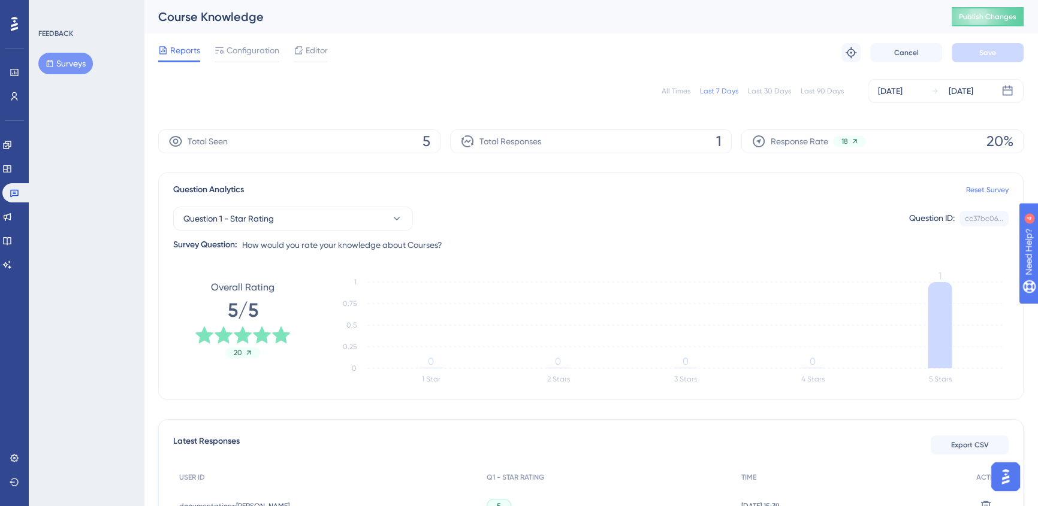
click at [331, 143] on div "Total Seen 5" at bounding box center [299, 141] width 282 height 24
click at [416, 141] on div "Total Seen 5" at bounding box center [299, 141] width 282 height 24
click at [994, 14] on span "Publish Changes" at bounding box center [988, 17] width 58 height 10
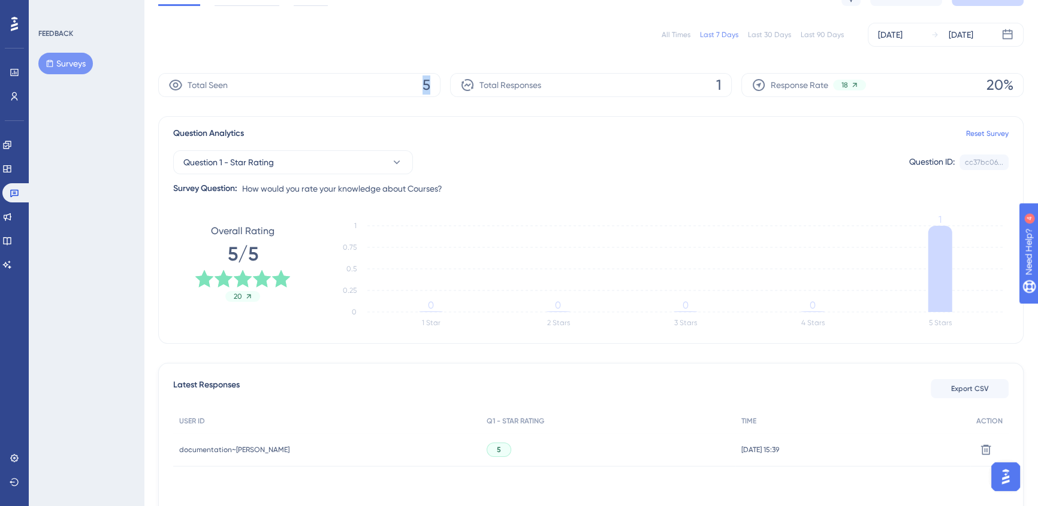
scroll to position [108, 0]
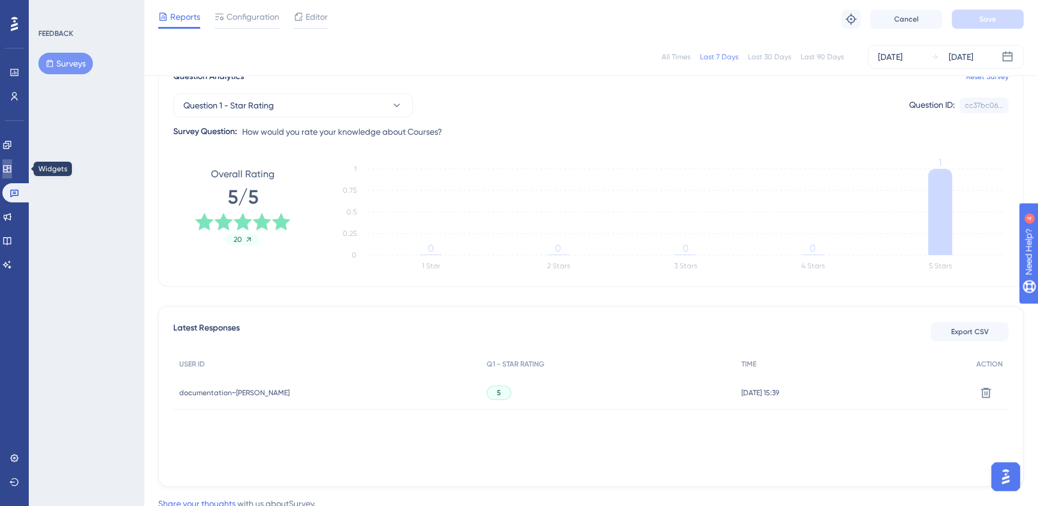
click at [6, 171] on link at bounding box center [7, 168] width 10 height 19
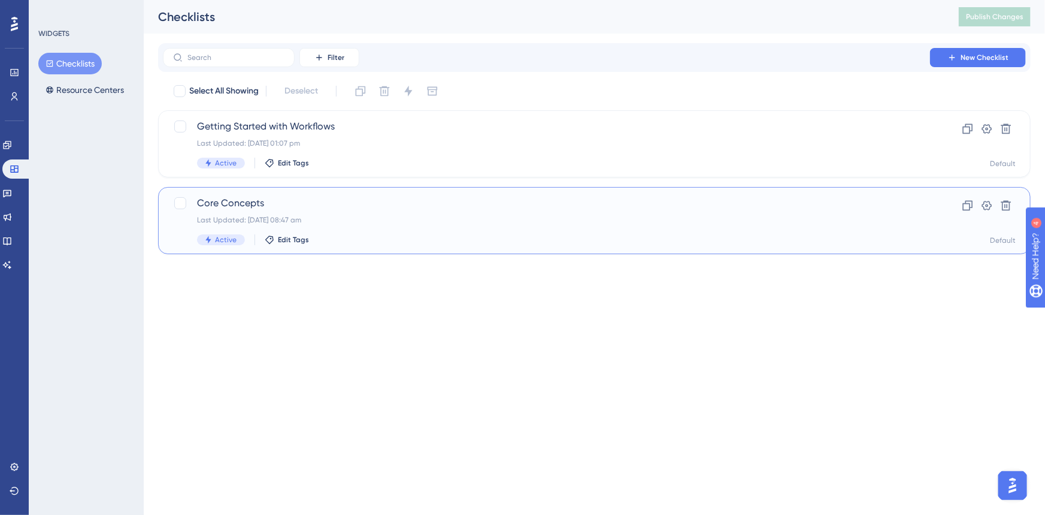
click at [374, 240] on div "Active Edit Tags" at bounding box center [546, 239] width 699 height 11
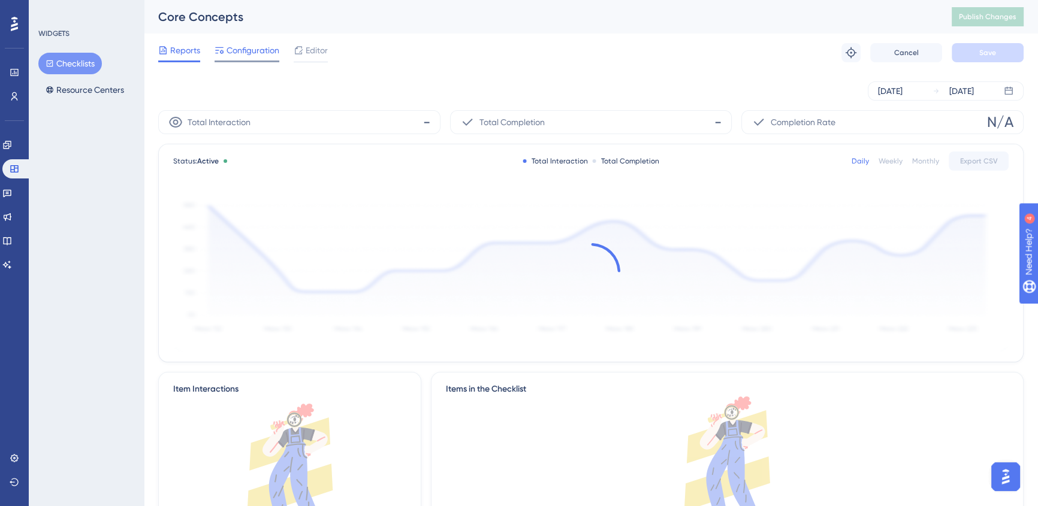
click at [257, 58] on div "Configuration" at bounding box center [246, 52] width 65 height 19
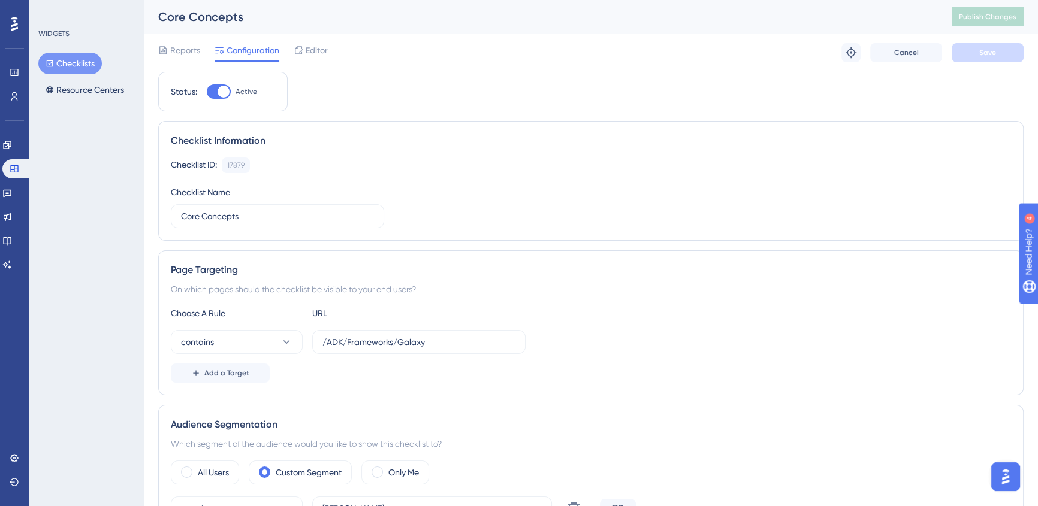
scroll to position [272, 0]
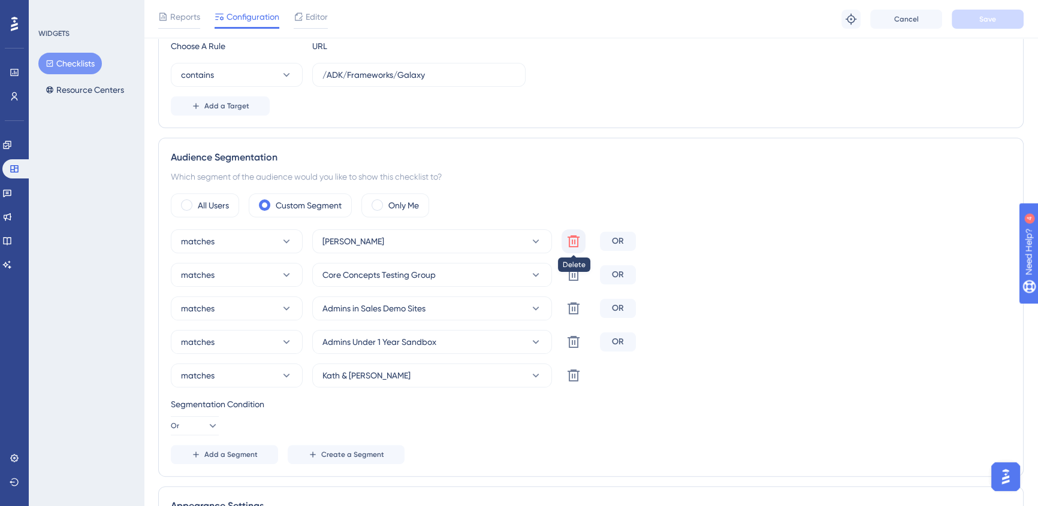
click at [577, 237] on icon at bounding box center [573, 241] width 12 height 12
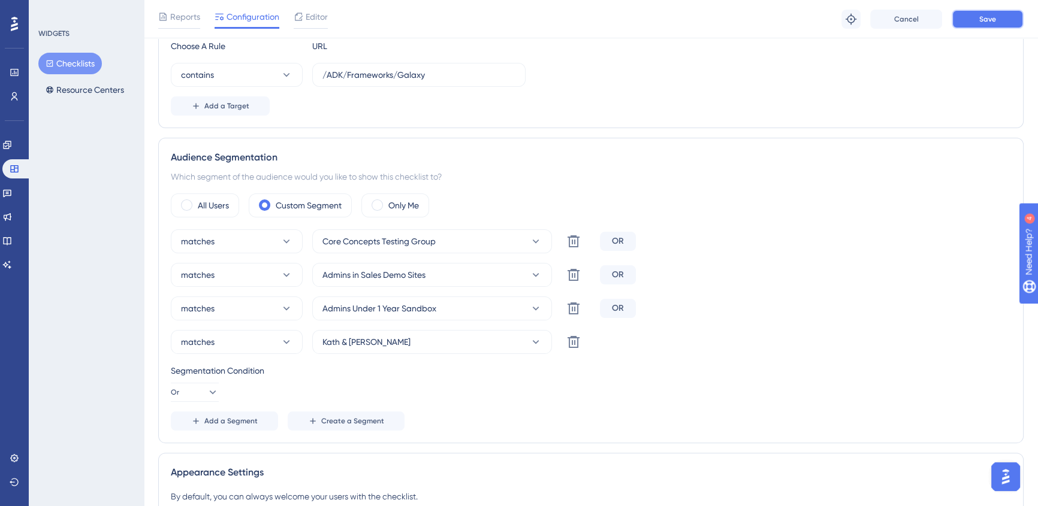
click at [997, 16] on button "Save" at bounding box center [987, 19] width 72 height 19
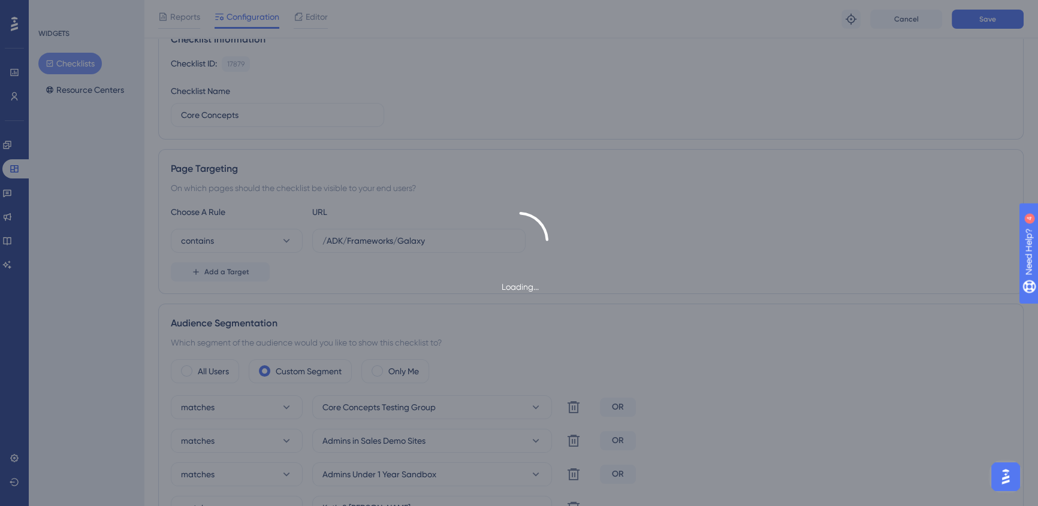
scroll to position [0, 0]
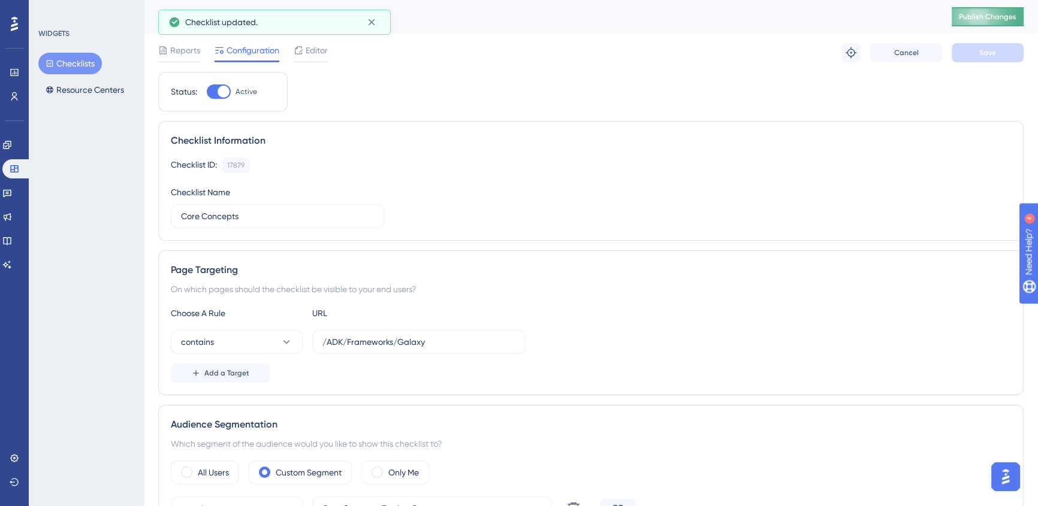
click at [979, 17] on span "Publish Changes" at bounding box center [988, 17] width 58 height 10
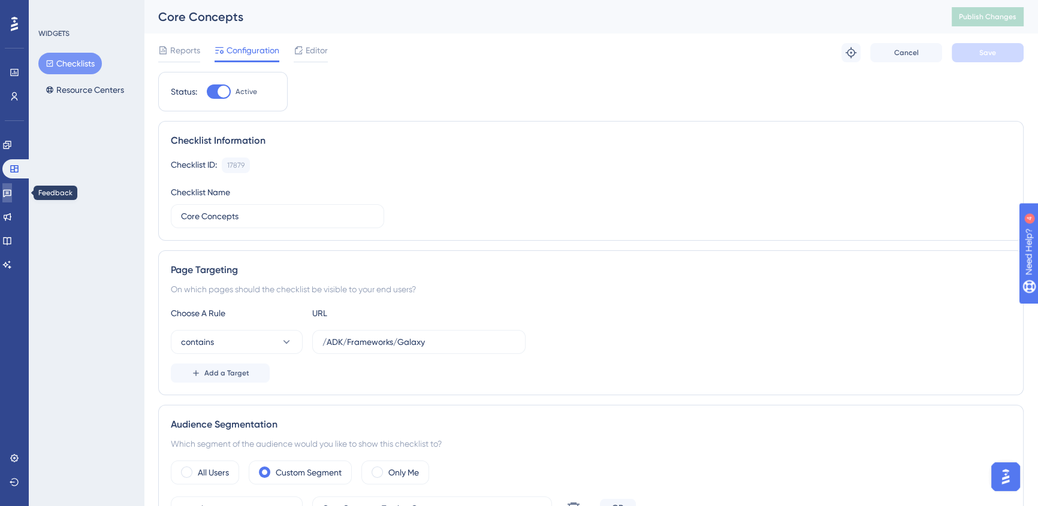
click at [12, 201] on link at bounding box center [7, 192] width 10 height 19
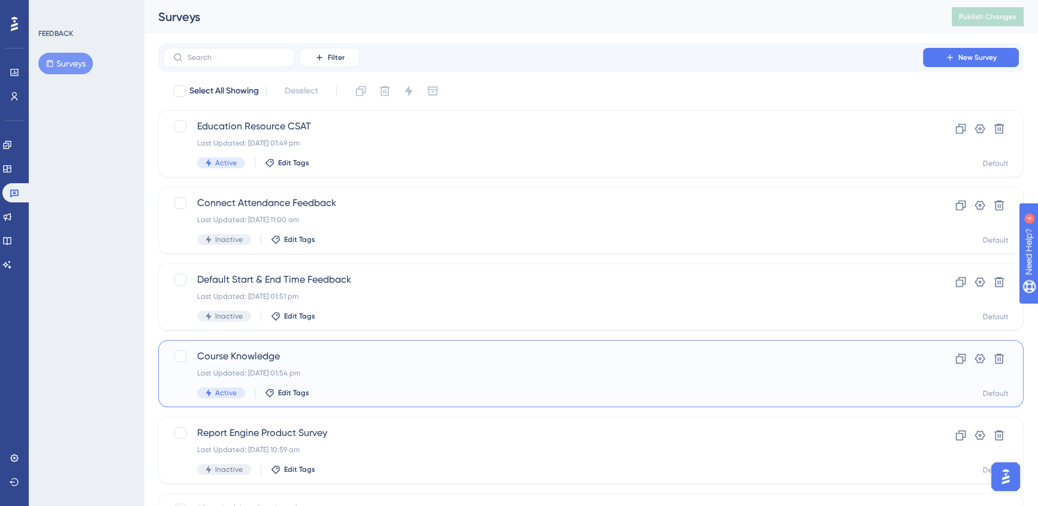
click at [448, 347] on div "Course Knowledge Last Updated: [DATE] 01:54 pm Active Edit Tags Clone Settings …" at bounding box center [590, 373] width 865 height 67
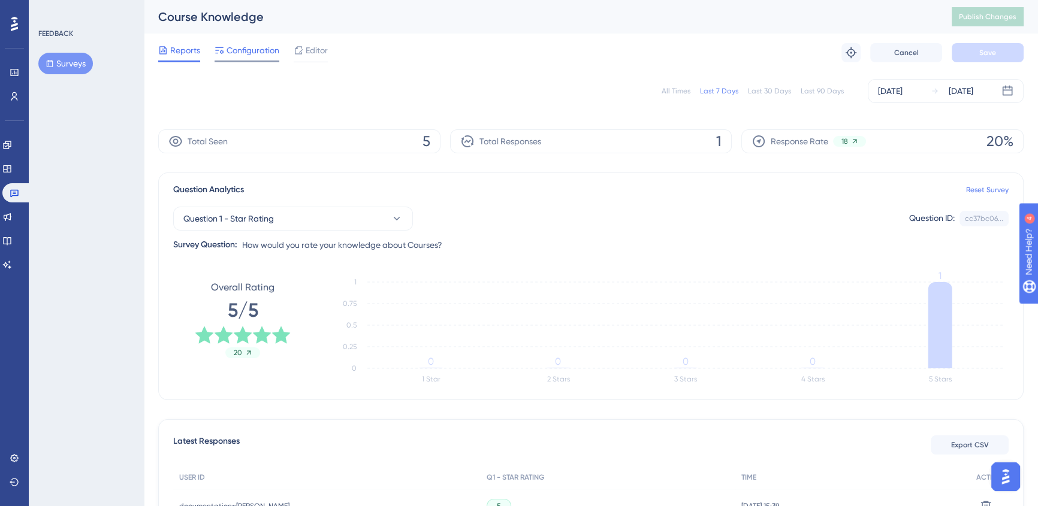
click at [254, 54] on span "Configuration" at bounding box center [252, 50] width 53 height 14
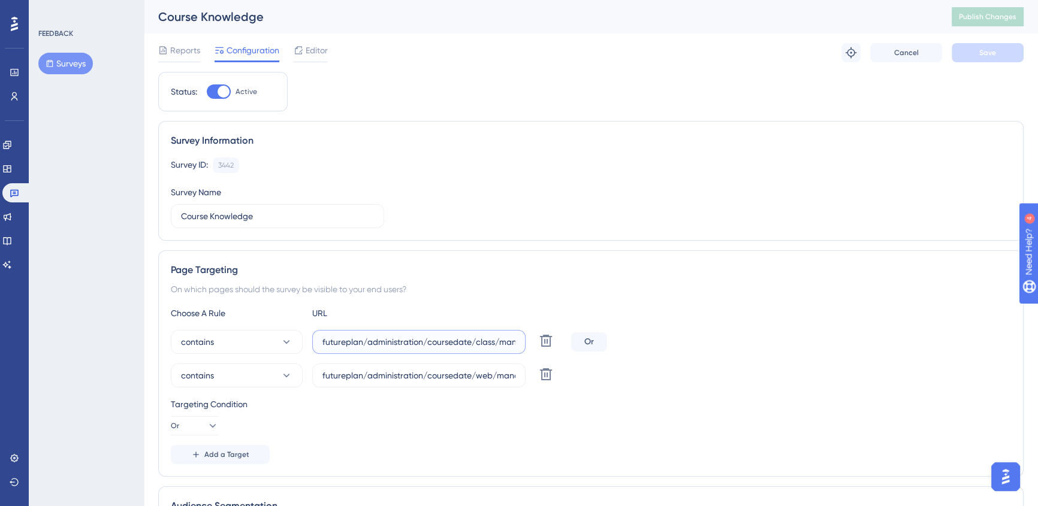
scroll to position [0, 36]
drag, startPoint x: 431, startPoint y: 342, endPoint x: 643, endPoint y: 350, distance: 211.6
click at [643, 350] on div "contains futureplan/administration/coursedate/class/manage.aspx Delete Or" at bounding box center [591, 342] width 840 height 24
click at [755, 308] on div "Choose A Rule URL" at bounding box center [591, 313] width 840 height 14
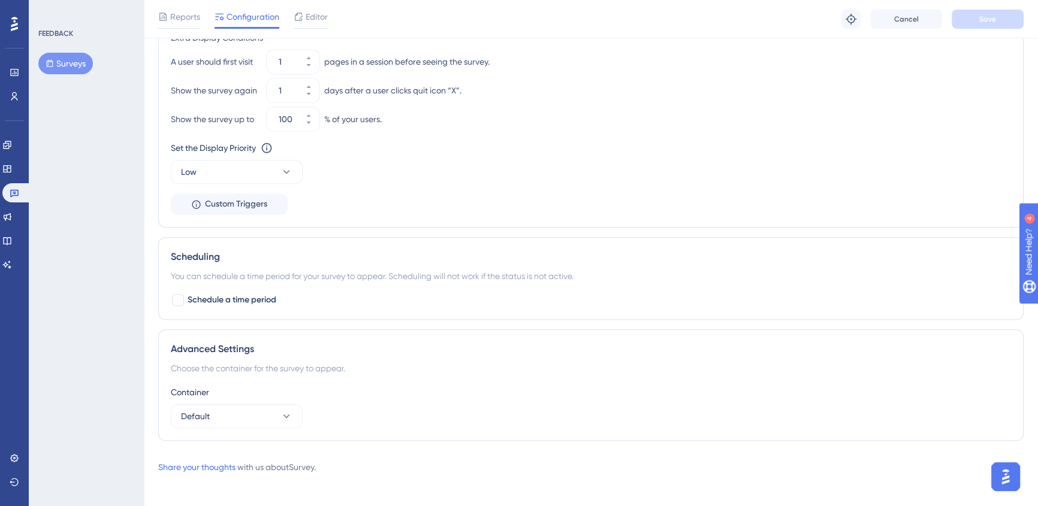
scroll to position [892, 0]
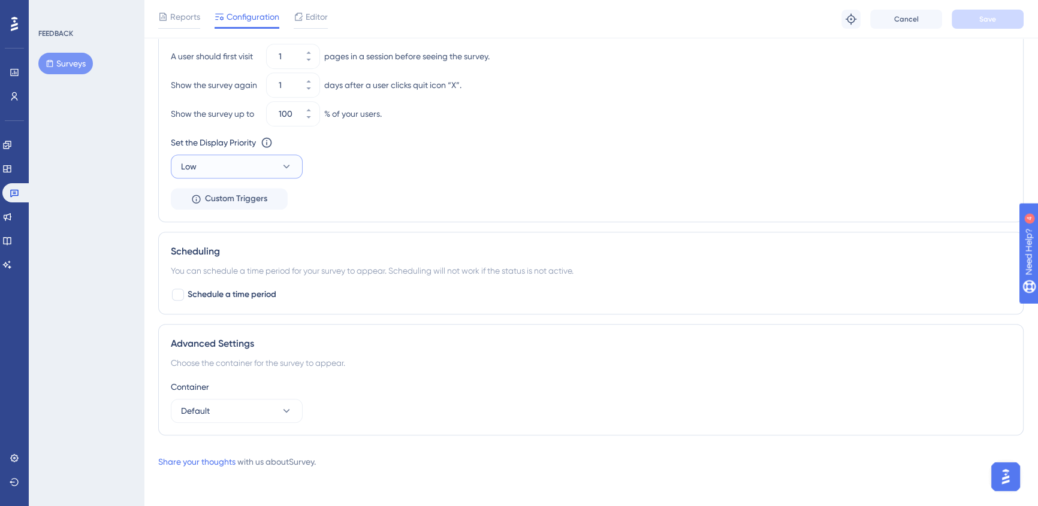
click at [224, 159] on button "Low" at bounding box center [237, 167] width 132 height 24
click at [229, 225] on div "Medium Medium" at bounding box center [236, 227] width 97 height 24
click at [982, 16] on span "Save" at bounding box center [987, 19] width 17 height 10
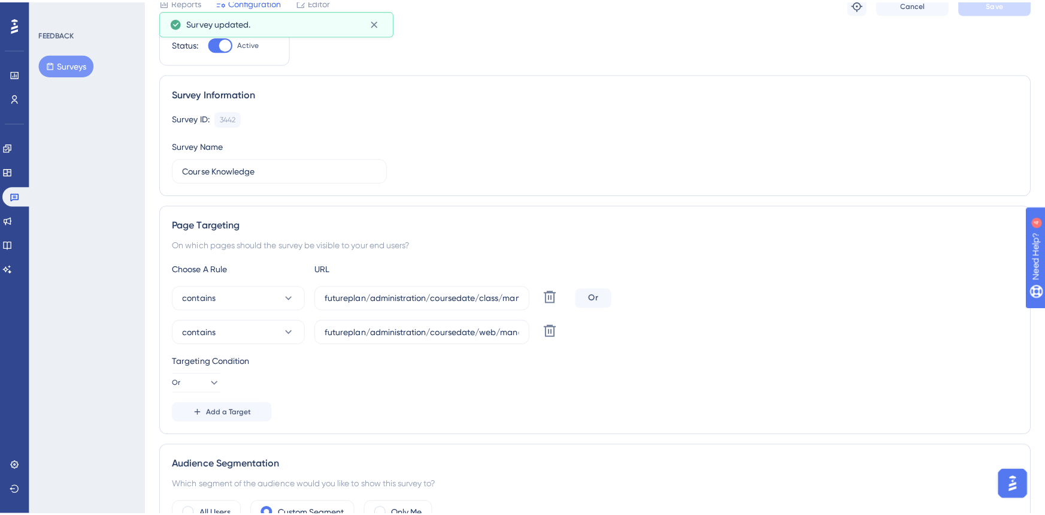
scroll to position [0, 0]
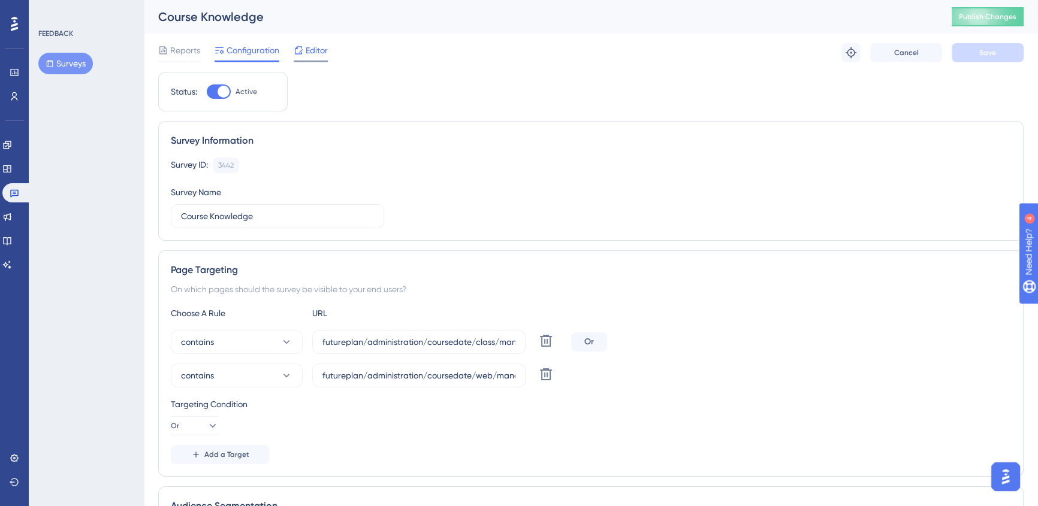
click at [318, 59] on div "Editor" at bounding box center [311, 52] width 34 height 19
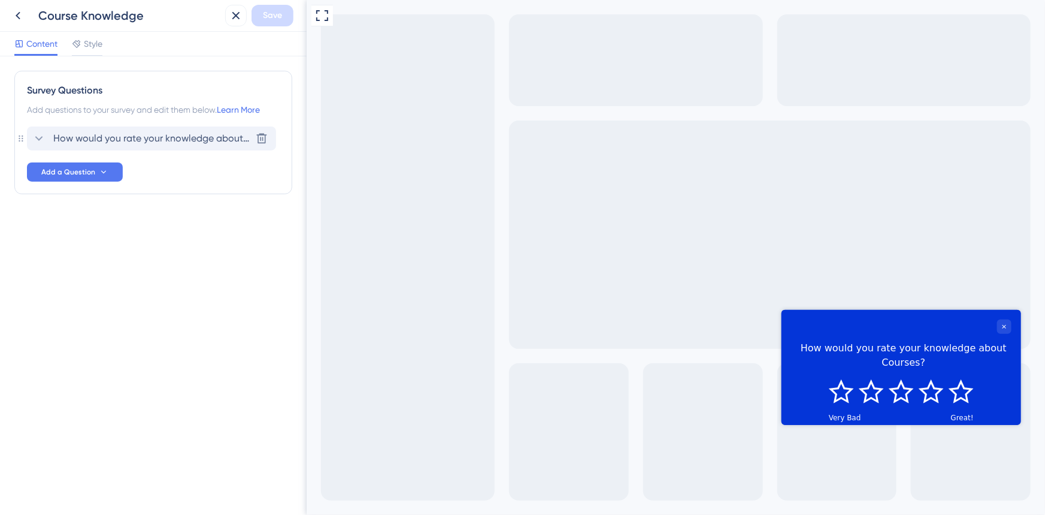
click at [58, 131] on span "How would you rate your knowledge about Courses?" at bounding box center [152, 138] width 198 height 14
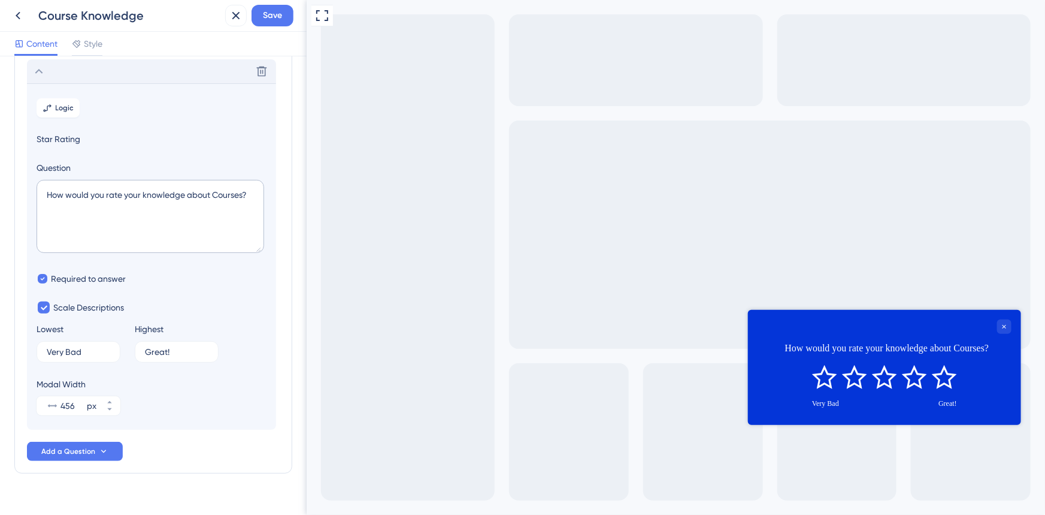
scroll to position [70, 0]
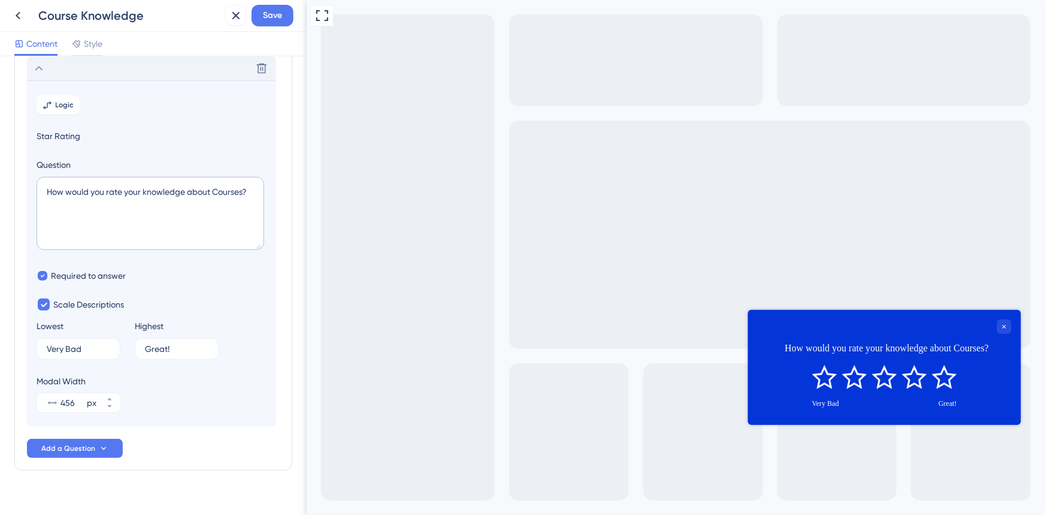
click at [81, 359] on section "Logic Star Rating Question How would you rate your knowledge about Courses? Req…" at bounding box center [151, 253] width 249 height 346
click at [86, 343] on label "Very Bad 4" at bounding box center [79, 349] width 84 height 22
click at [86, 344] on input "Very Bad" at bounding box center [74, 348] width 54 height 8
click at [86, 343] on label "Very Bad 4" at bounding box center [79, 349] width 84 height 22
click at [86, 344] on input "Very Bad" at bounding box center [74, 348] width 54 height 8
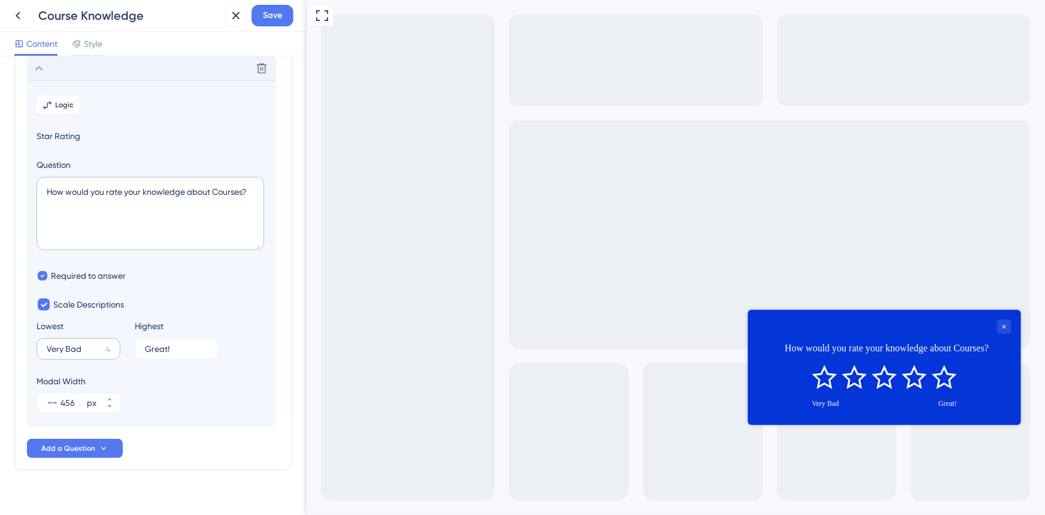
click at [86, 343] on label "Very Bad 4" at bounding box center [79, 349] width 84 height 22
click at [86, 344] on input "Very Bad" at bounding box center [74, 348] width 54 height 8
type input "Poor"
click at [281, 17] on span "Save" at bounding box center [272, 15] width 19 height 14
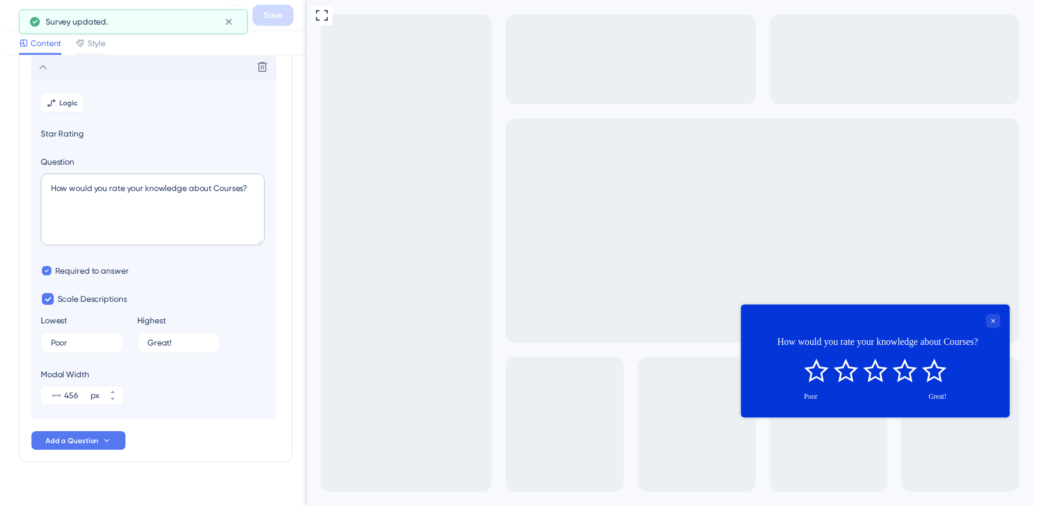
scroll to position [0, 0]
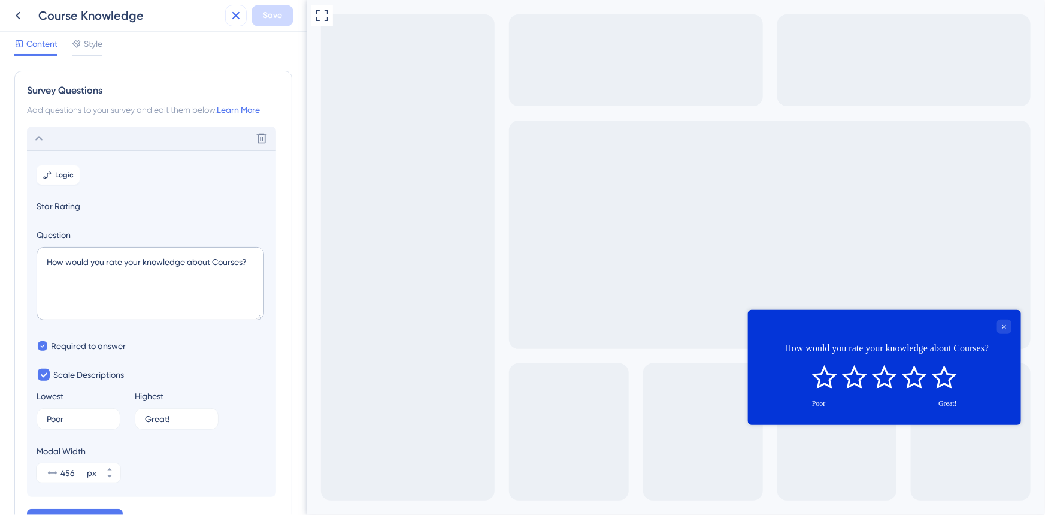
click at [240, 20] on icon at bounding box center [236, 15] width 14 height 14
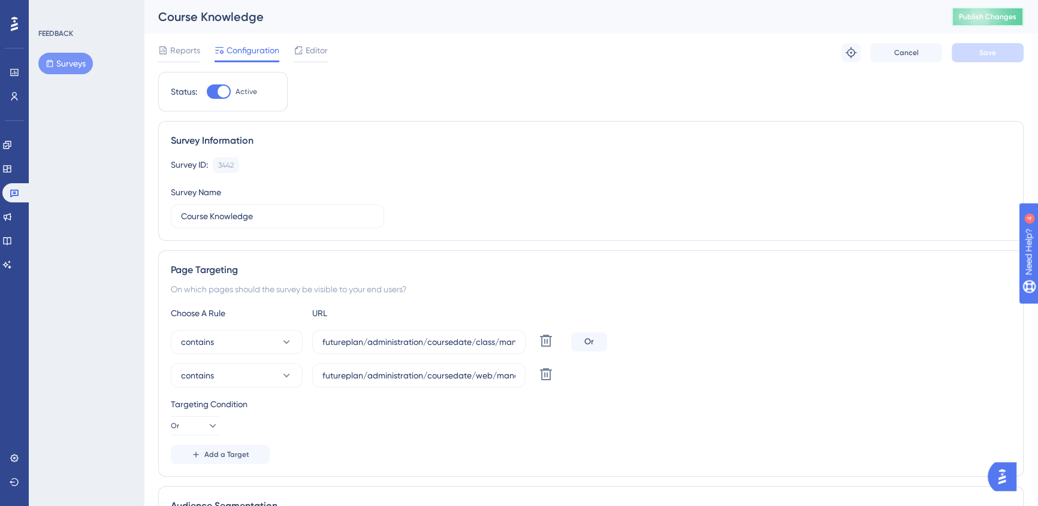
click at [964, 17] on button "Publish Changes" at bounding box center [987, 16] width 72 height 19
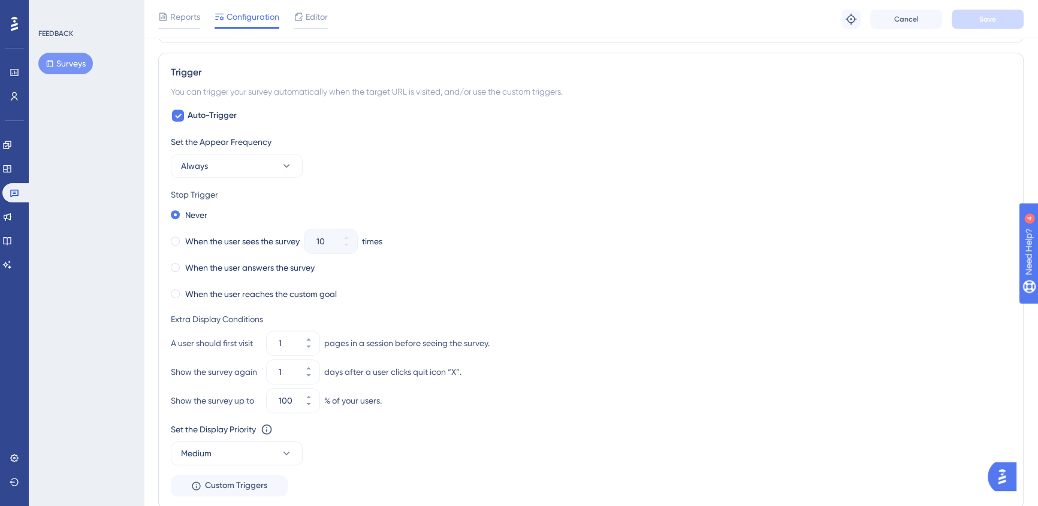
scroll to position [707, 0]
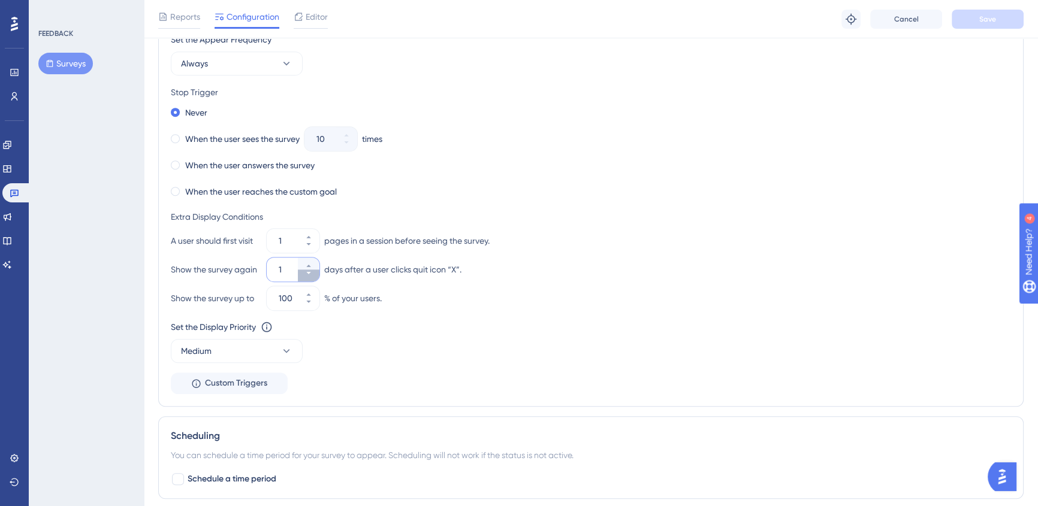
click at [313, 276] on button "1" at bounding box center [309, 276] width 22 height 12
click at [312, 276] on button "1" at bounding box center [309, 276] width 22 height 12
type input "1"
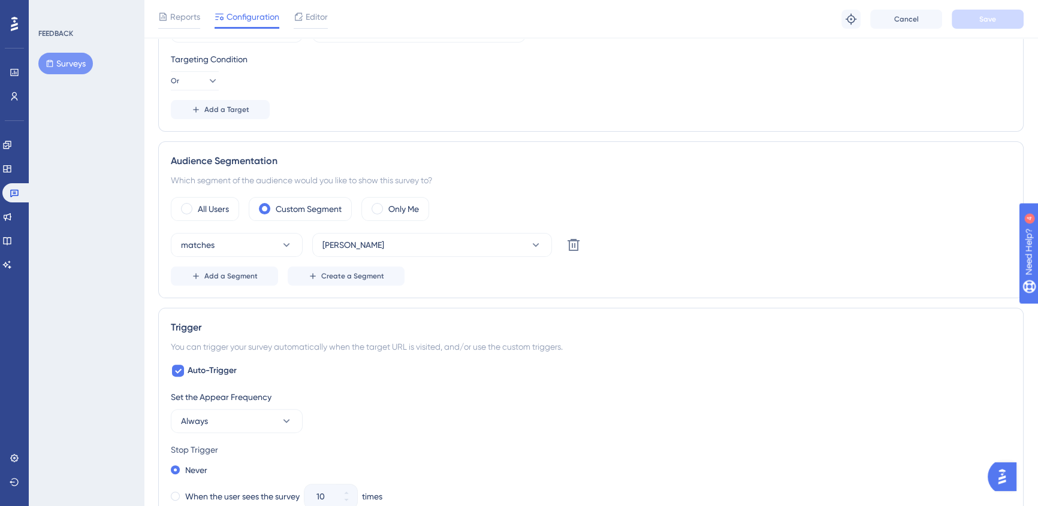
scroll to position [272, 0]
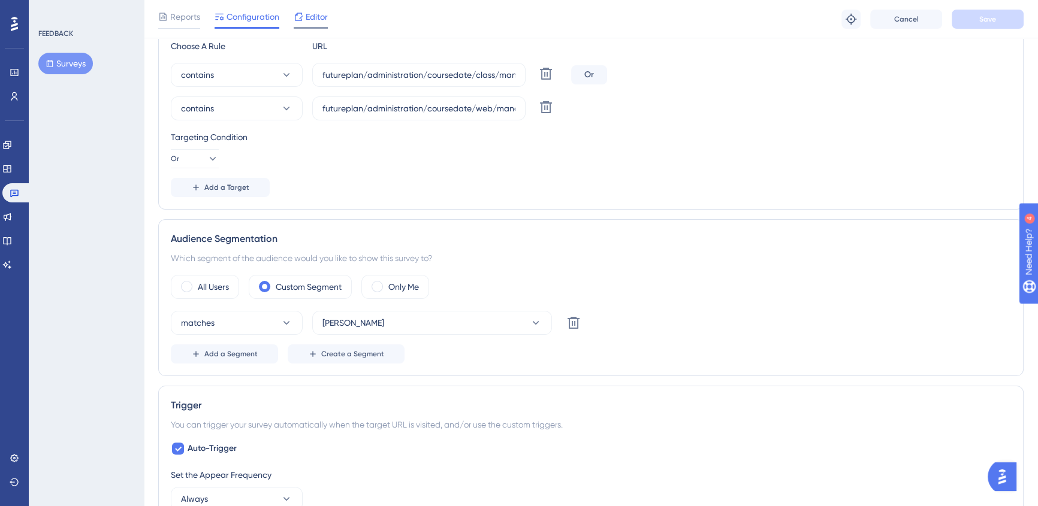
click at [321, 11] on span "Editor" at bounding box center [317, 17] width 22 height 14
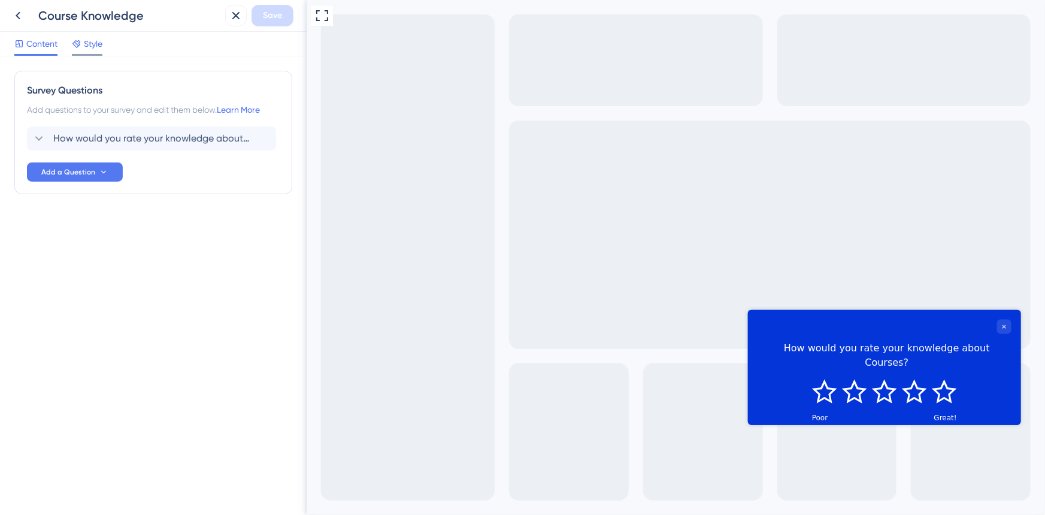
click at [90, 51] on div "Style" at bounding box center [87, 46] width 31 height 19
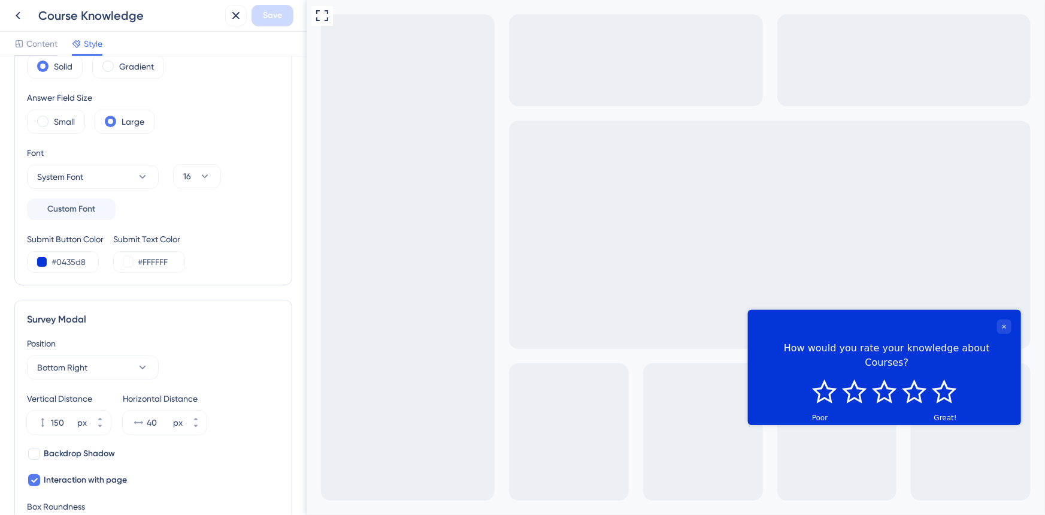
scroll to position [272, 0]
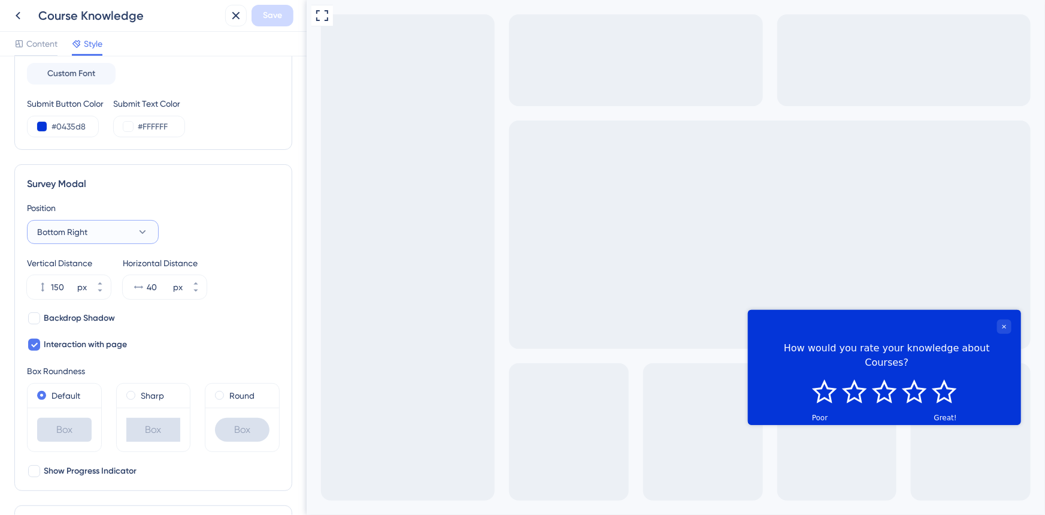
click at [102, 231] on button "Bottom Right" at bounding box center [93, 232] width 132 height 24
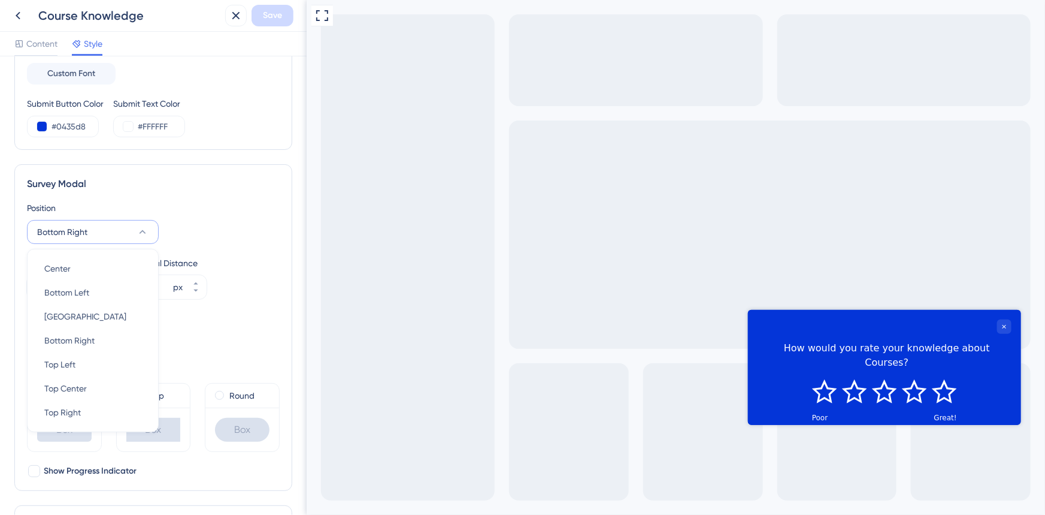
scroll to position [324, 0]
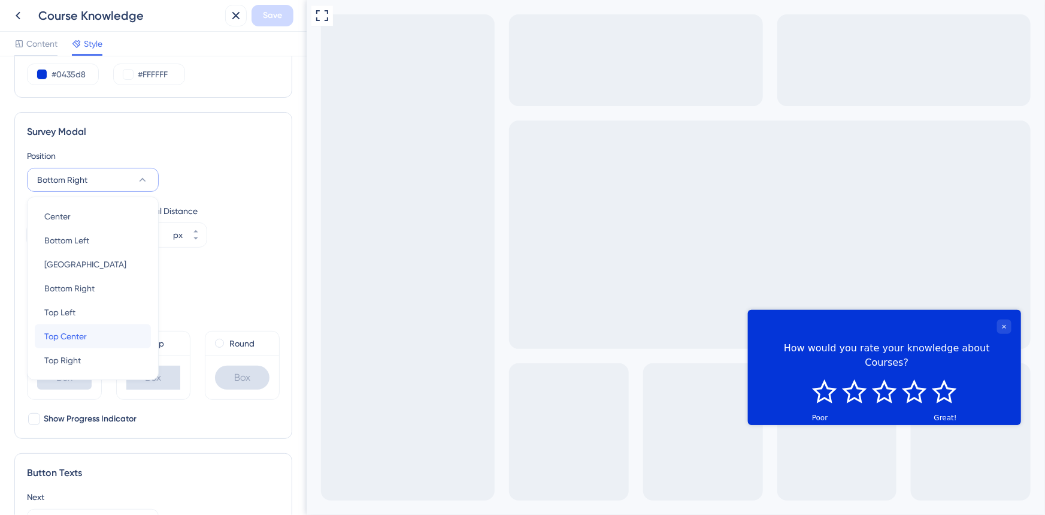
click at [113, 333] on div "Top Center Top Center" at bounding box center [92, 336] width 97 height 24
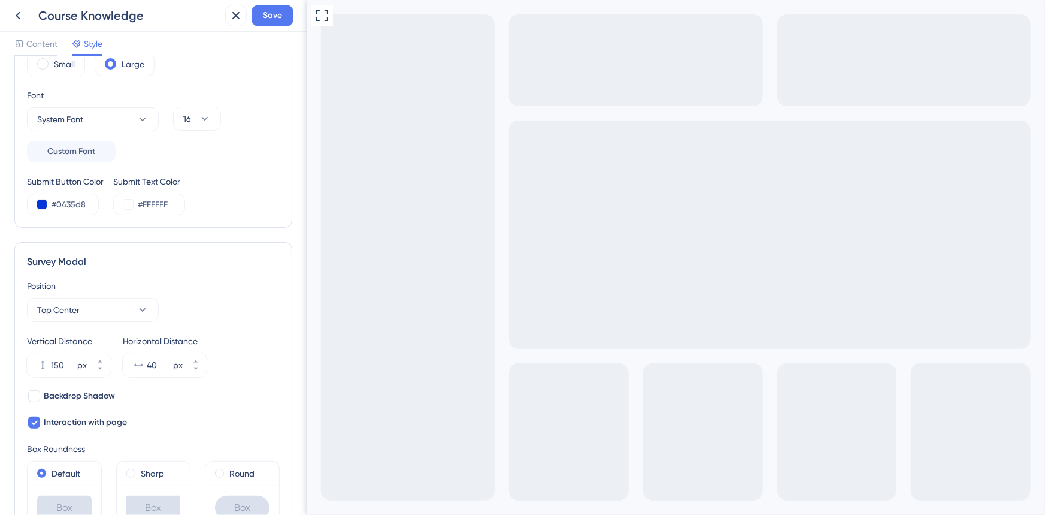
scroll to position [161, 0]
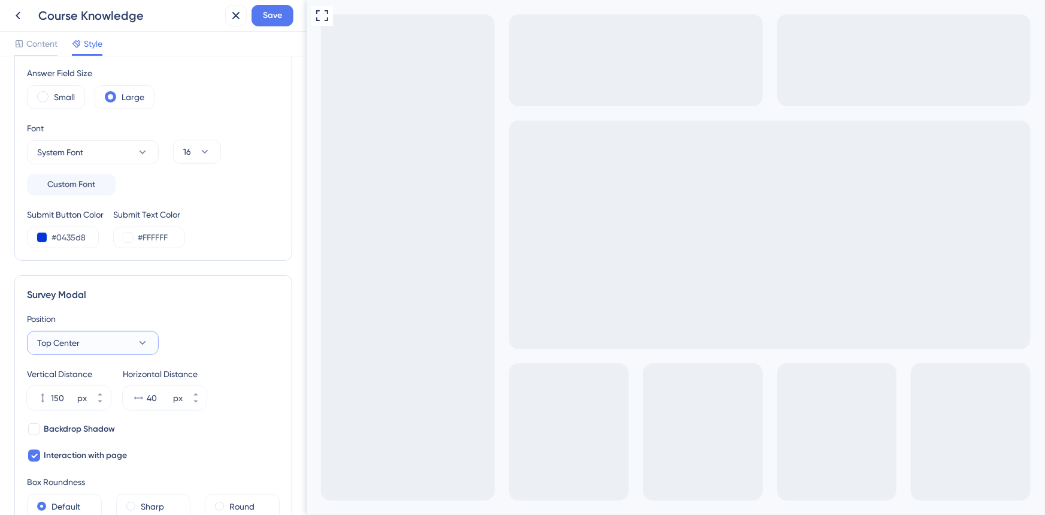
click at [83, 346] on button "Top Center" at bounding box center [93, 343] width 132 height 24
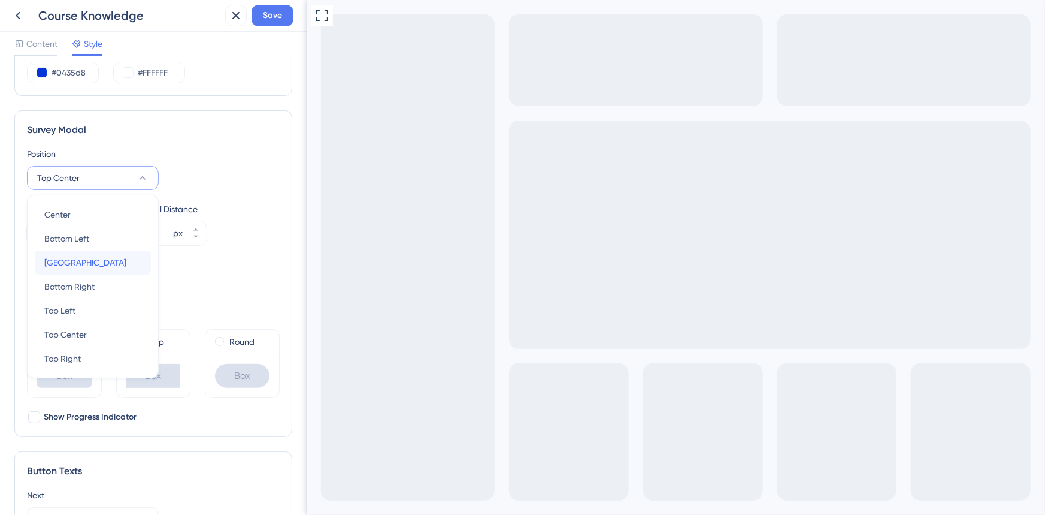
click at [108, 270] on div "[GEOGRAPHIC_DATA]" at bounding box center [92, 262] width 97 height 24
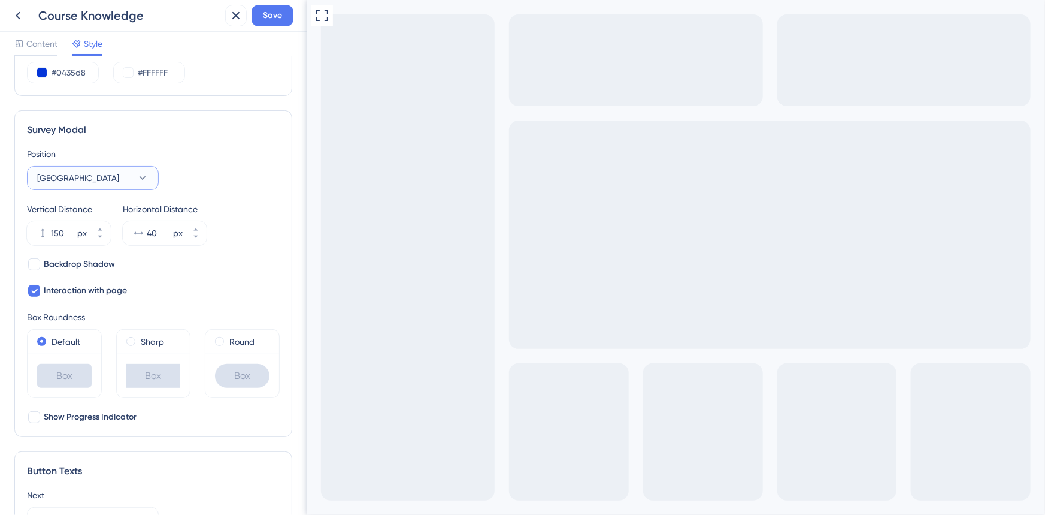
click at [99, 169] on button "[GEOGRAPHIC_DATA]" at bounding box center [93, 178] width 132 height 24
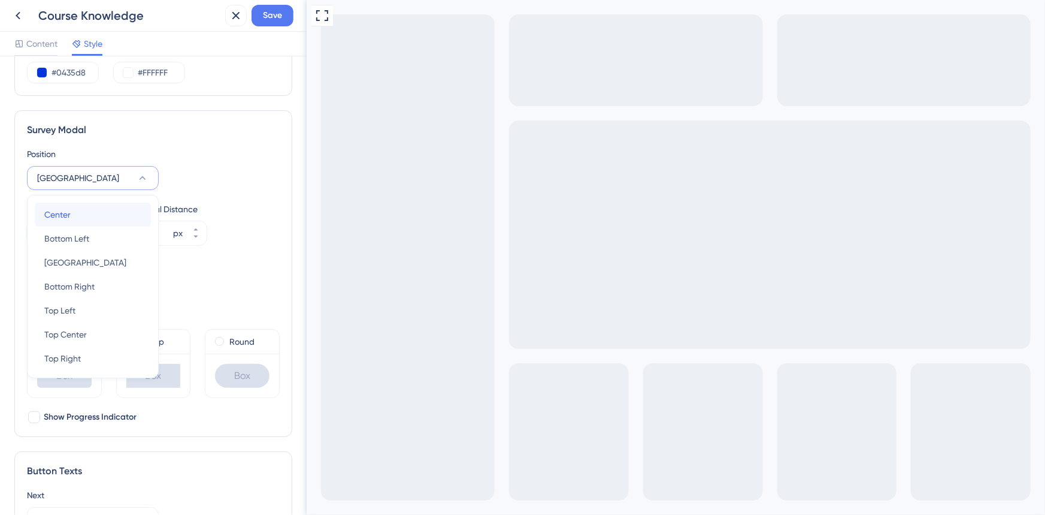
click at [84, 212] on div "Center Center" at bounding box center [92, 214] width 97 height 24
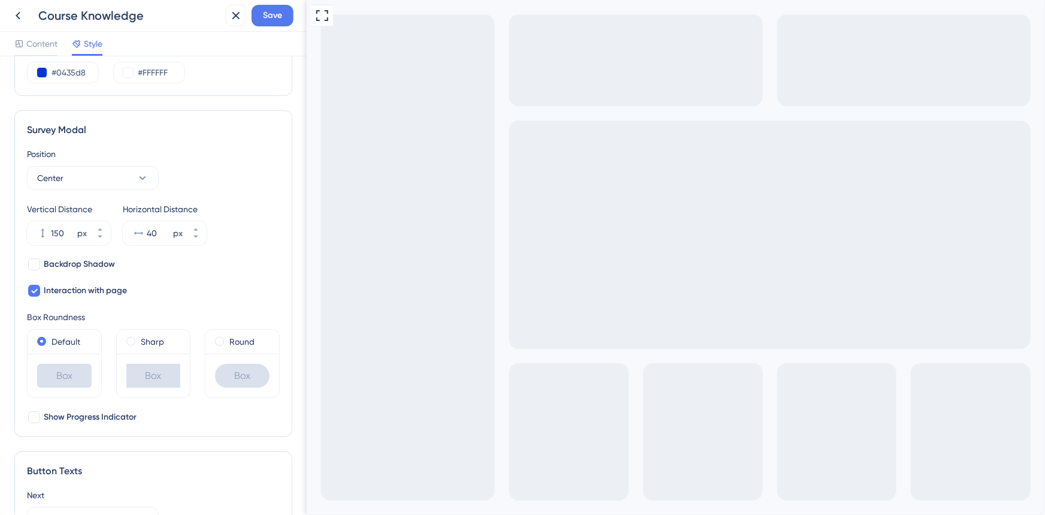
click at [112, 159] on div "Position" at bounding box center [153, 154] width 253 height 14
click at [113, 164] on div "Position Center" at bounding box center [153, 168] width 253 height 43
click at [114, 167] on button "Center" at bounding box center [93, 178] width 132 height 24
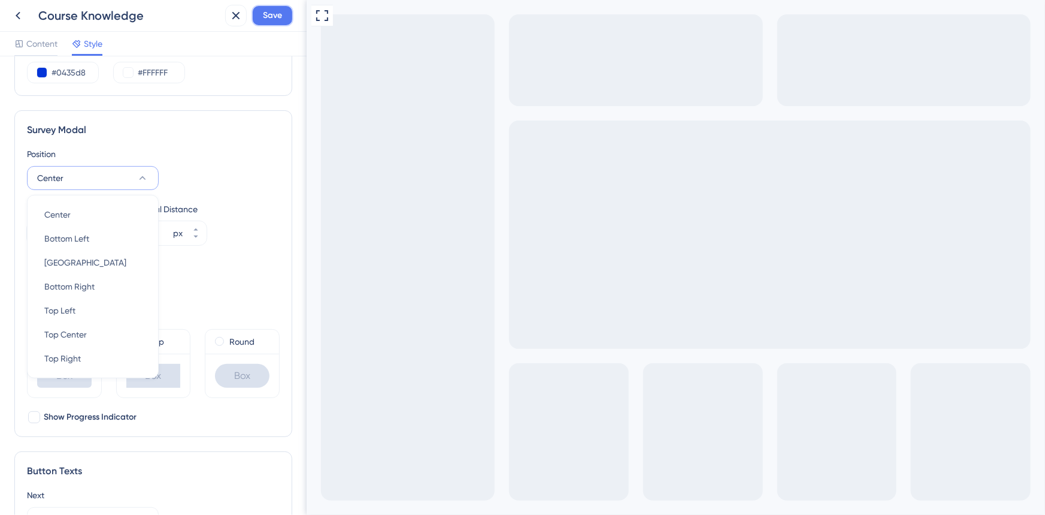
click at [280, 23] on button "Save" at bounding box center [273, 16] width 42 height 22
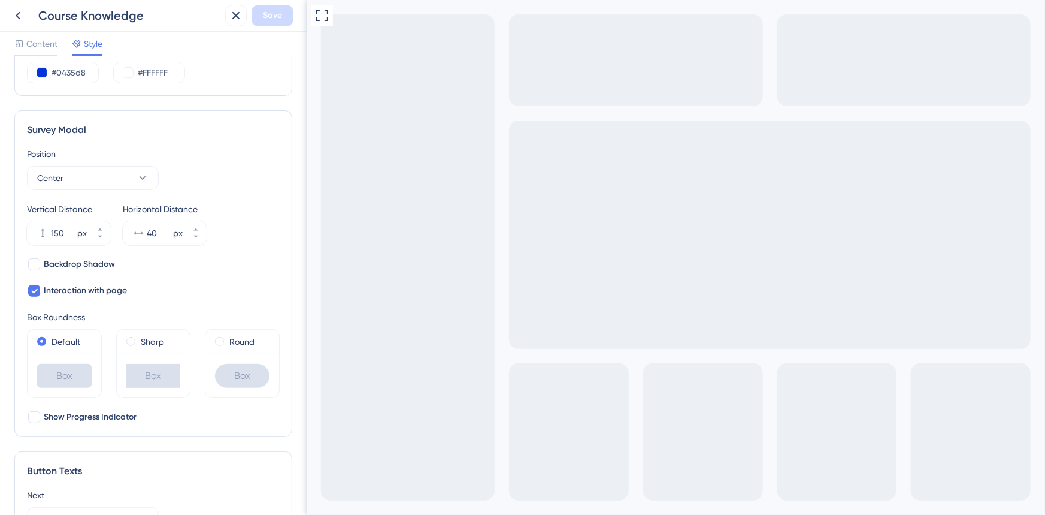
scroll to position [544, 0]
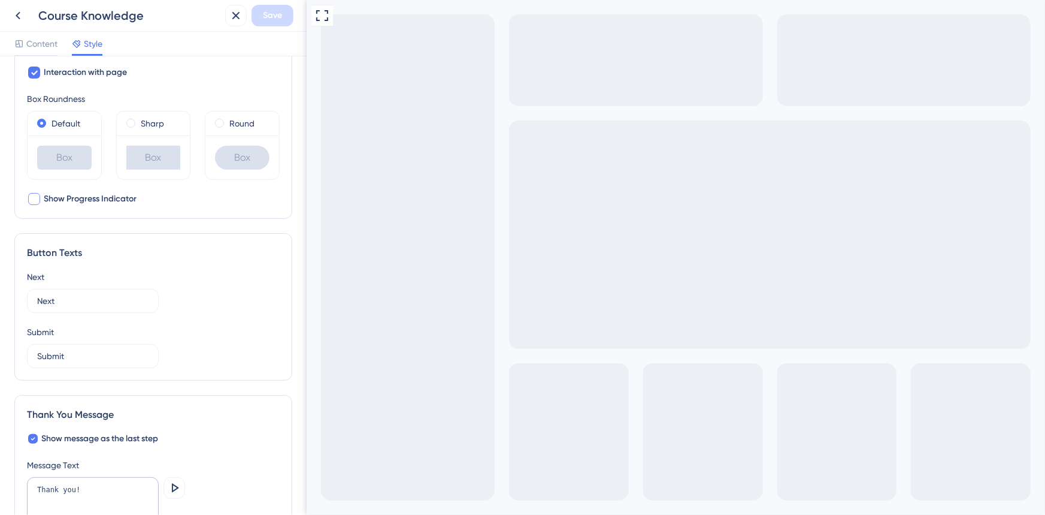
click at [105, 198] on span "Show Progress Indicator" at bounding box center [90, 199] width 93 height 14
checkbox input "false"
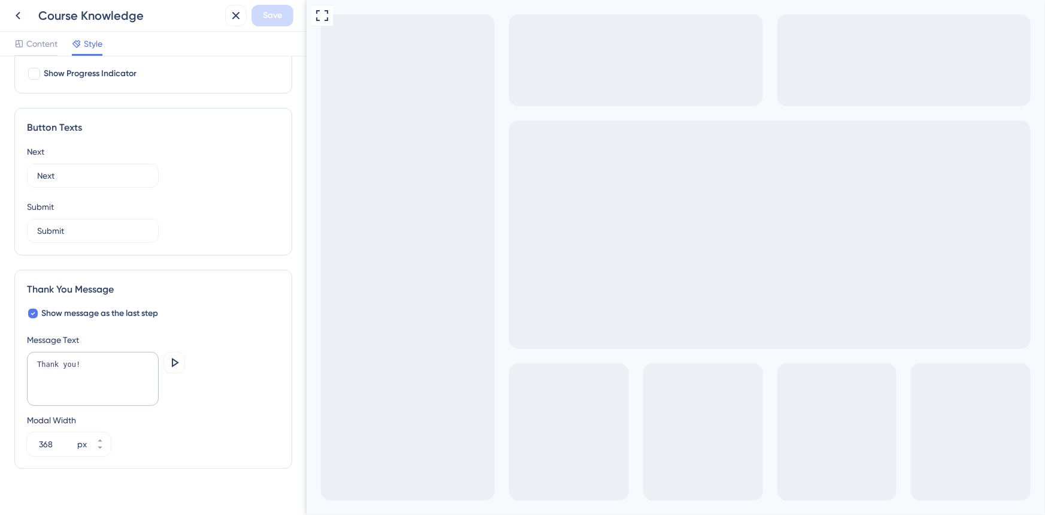
scroll to position [684, 0]
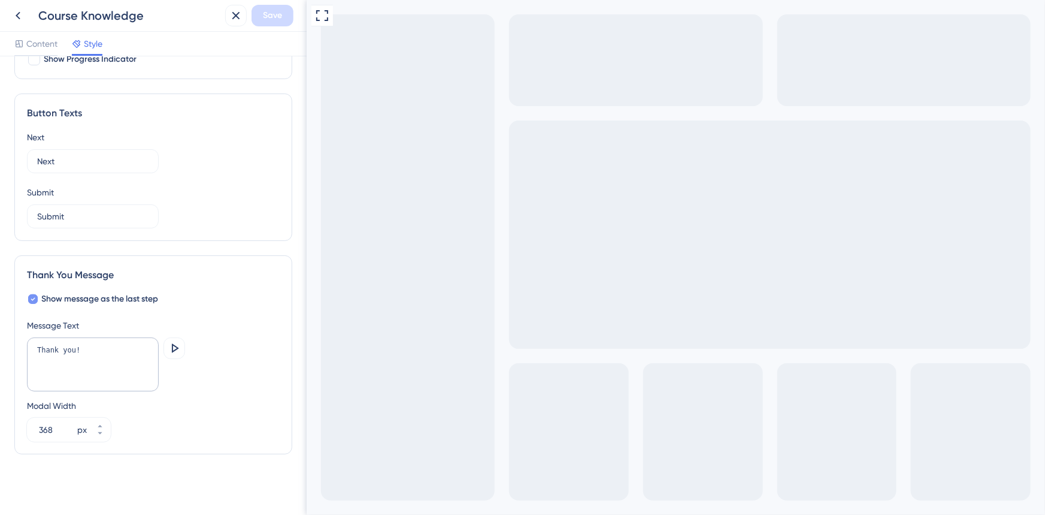
click at [156, 299] on span "Show message as the last step" at bounding box center [99, 299] width 117 height 14
checkbox input "false"
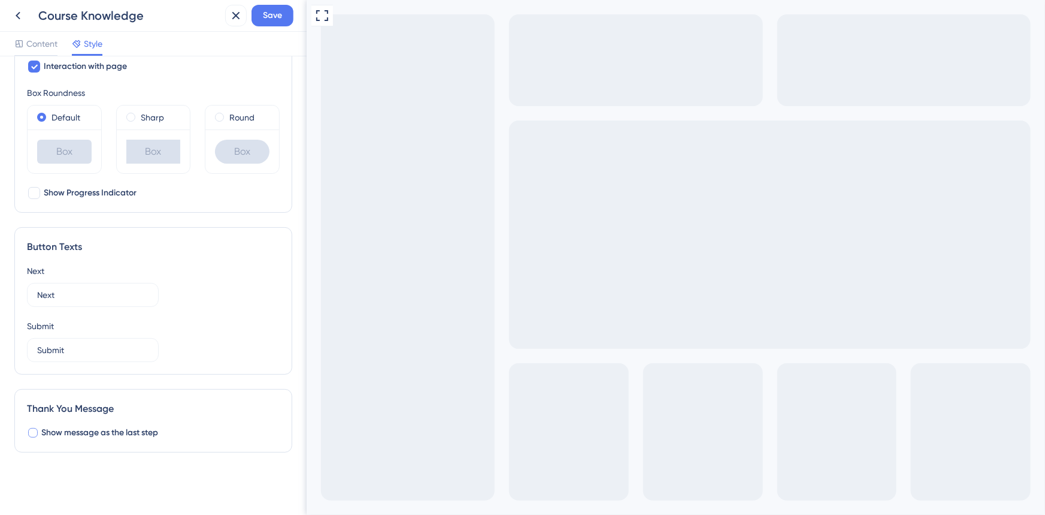
scroll to position [549, 0]
click at [273, 15] on span "Save" at bounding box center [272, 15] width 19 height 14
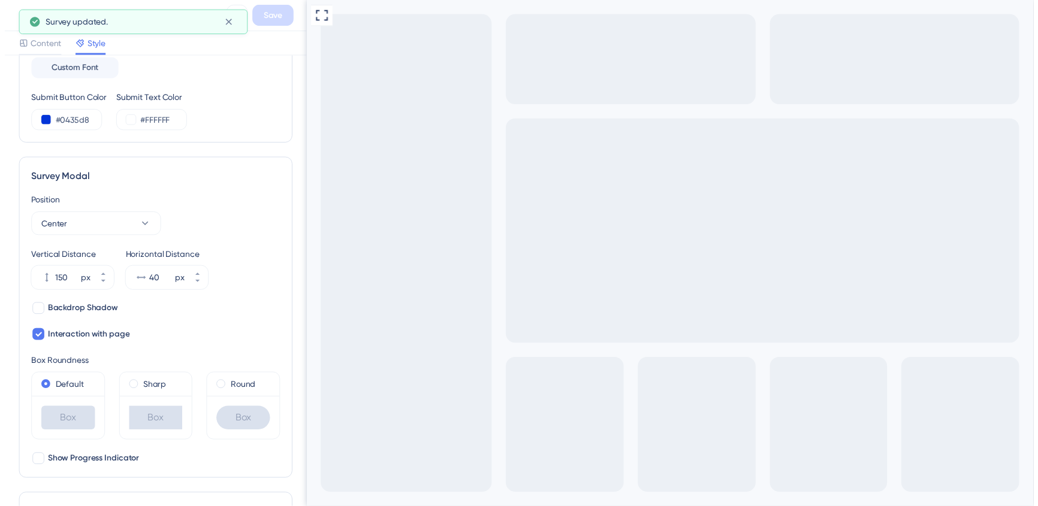
scroll to position [276, 0]
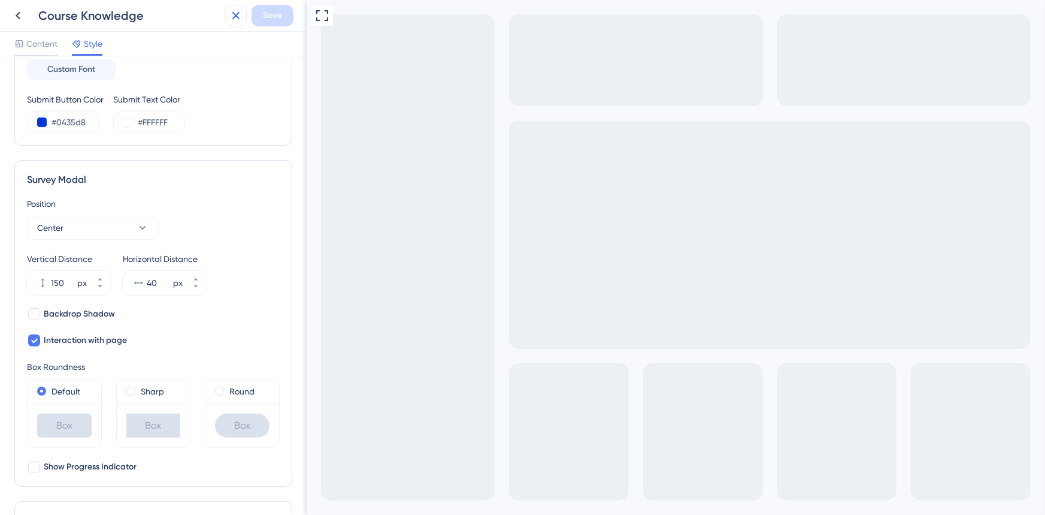
click at [235, 20] on icon at bounding box center [236, 15] width 14 height 14
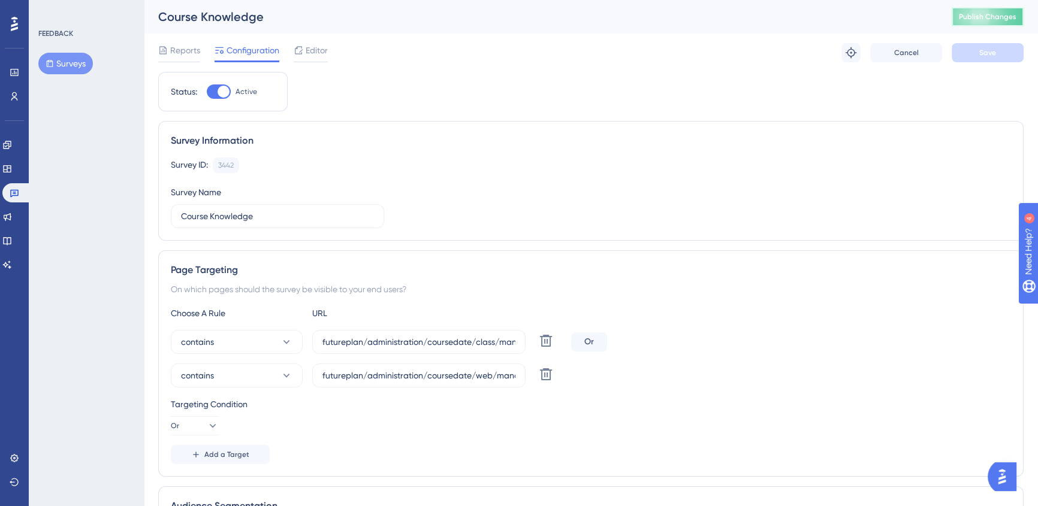
click at [978, 17] on span "Publish Changes" at bounding box center [988, 17] width 58 height 10
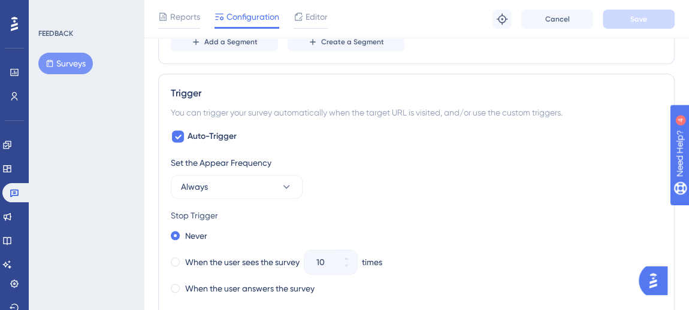
scroll to position [653, 0]
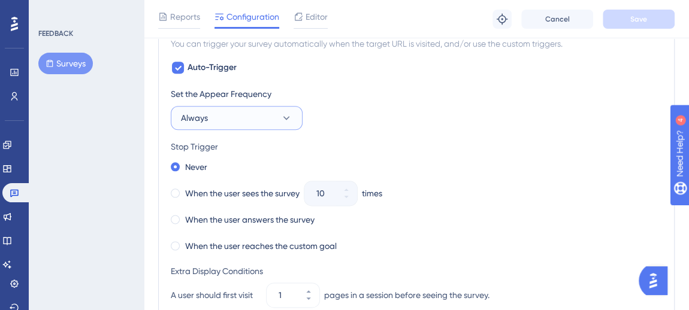
click at [273, 116] on button "Always" at bounding box center [237, 118] width 132 height 24
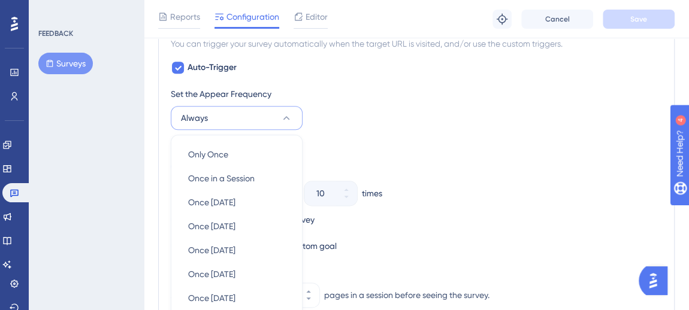
scroll to position [742, 0]
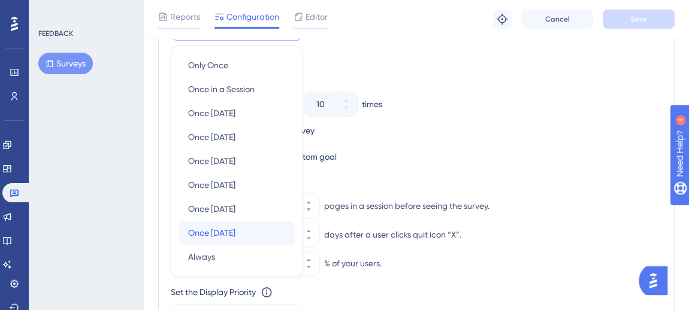
click at [226, 228] on span "Once [DATE]" at bounding box center [211, 233] width 47 height 14
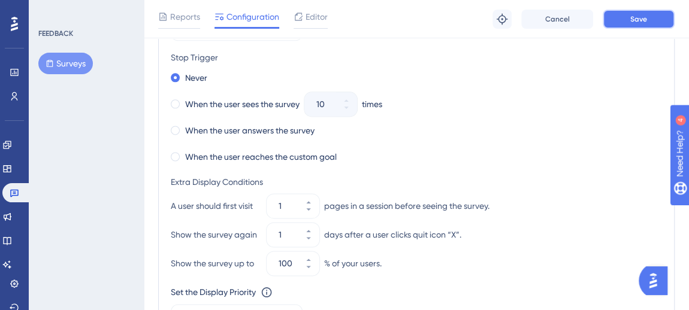
click at [643, 13] on button "Save" at bounding box center [639, 19] width 72 height 19
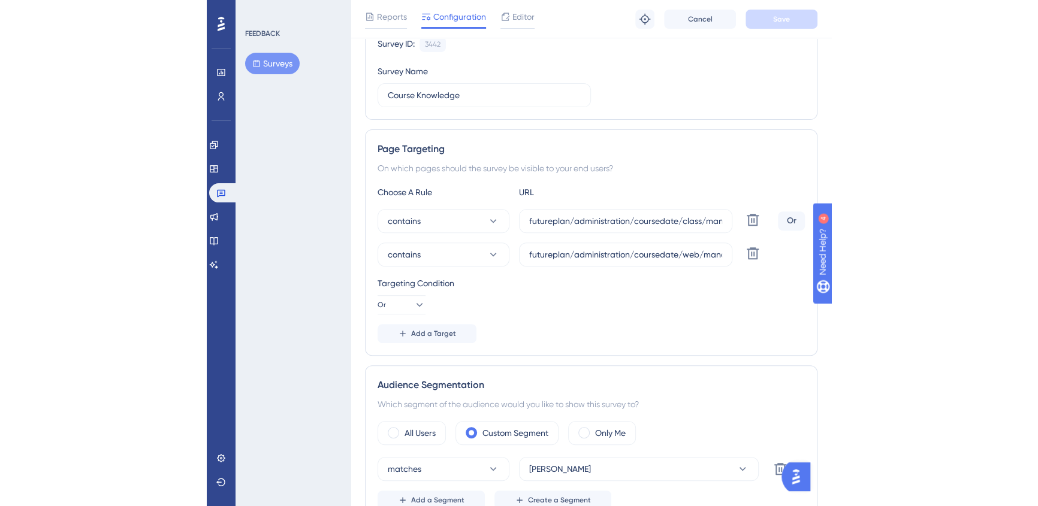
scroll to position [0, 0]
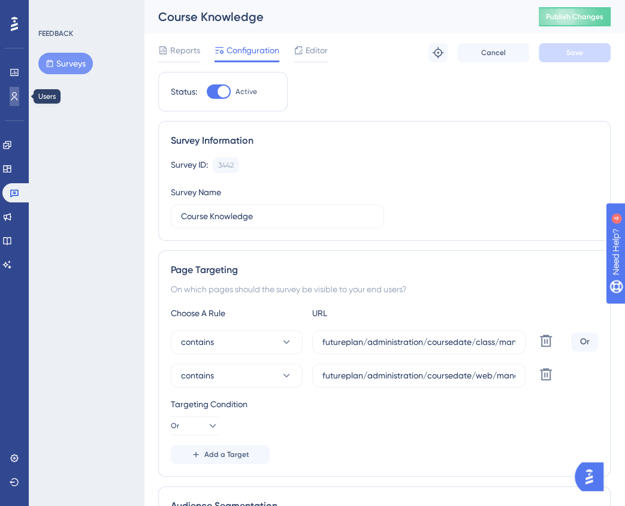
click at [10, 102] on link at bounding box center [15, 96] width 10 height 19
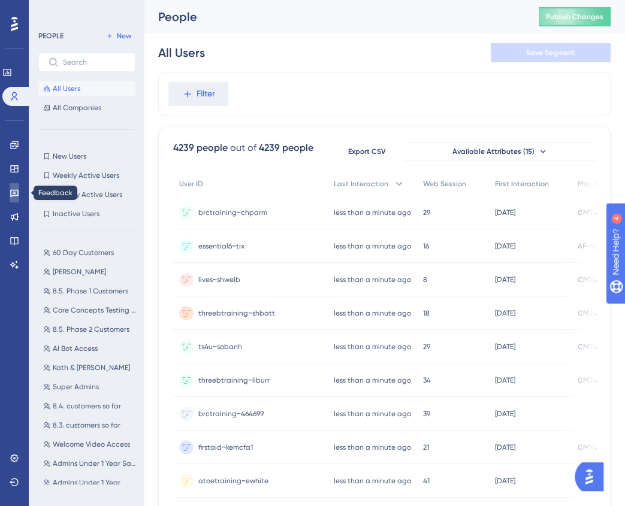
click at [17, 186] on link at bounding box center [15, 192] width 10 height 19
